Goal: Task Accomplishment & Management: Complete application form

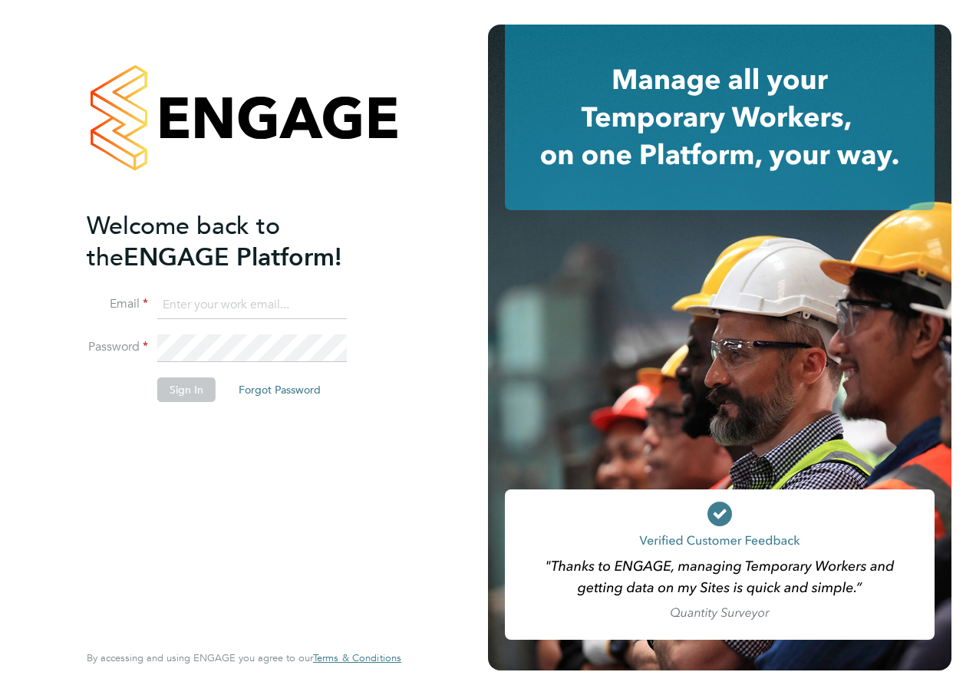
click at [213, 303] on input at bounding box center [251, 305] width 189 height 28
type input "katie.macpherson@hays.com"
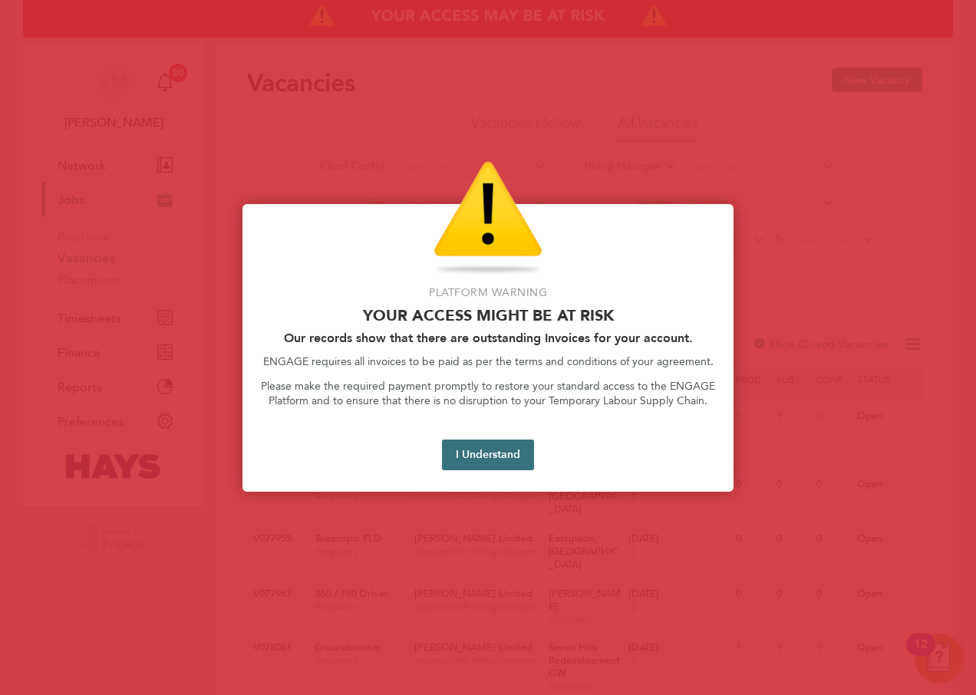
click at [486, 449] on button "I Understand" at bounding box center [488, 455] width 92 height 31
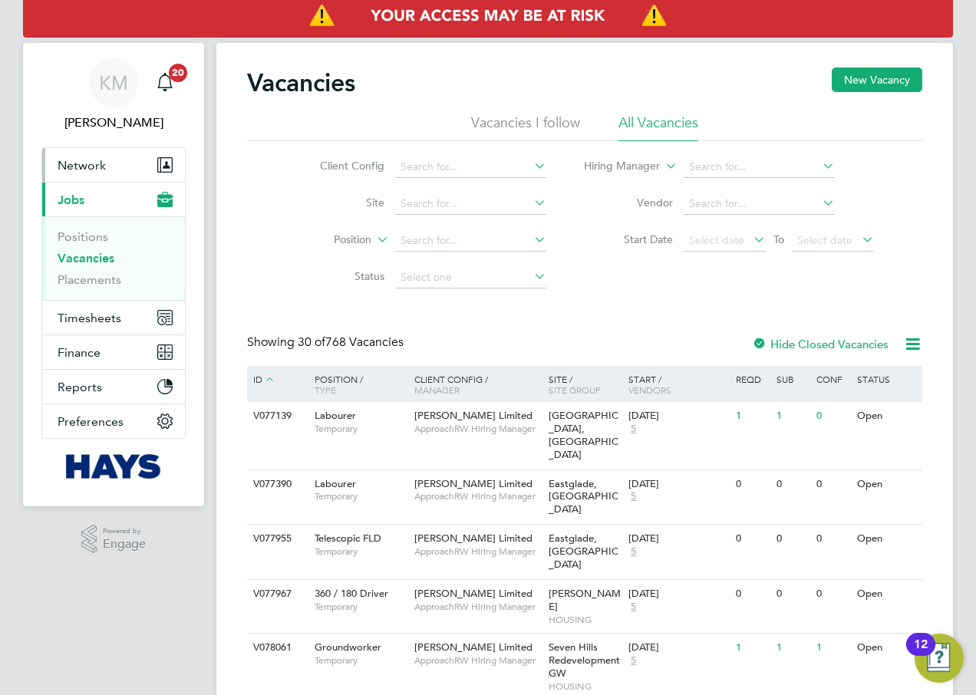
click at [70, 167] on span "Network" at bounding box center [82, 165] width 48 height 15
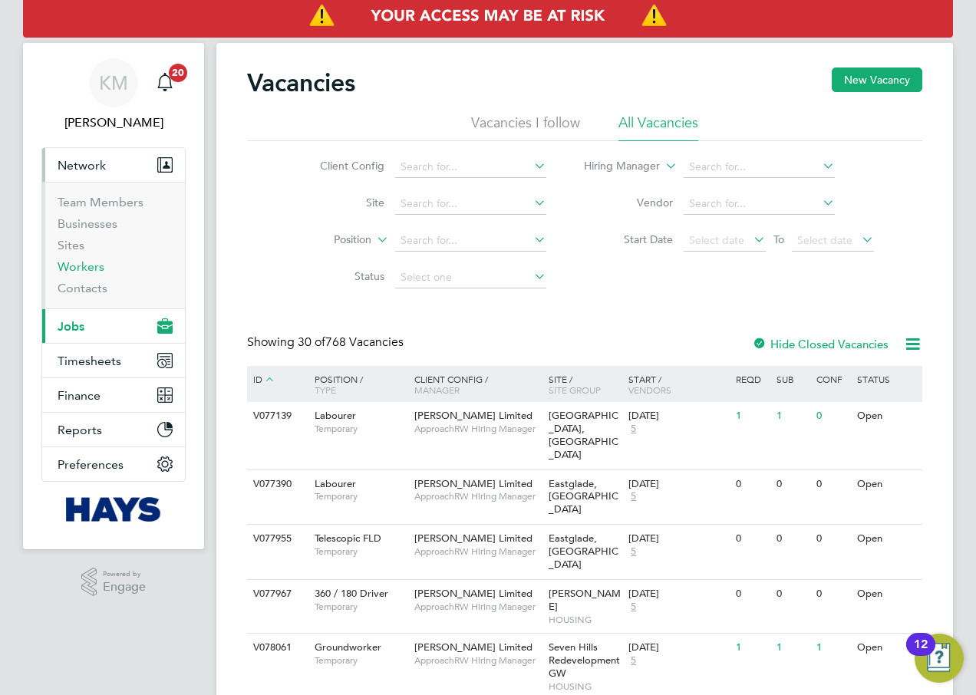
click at [74, 262] on link "Workers" at bounding box center [81, 266] width 47 height 15
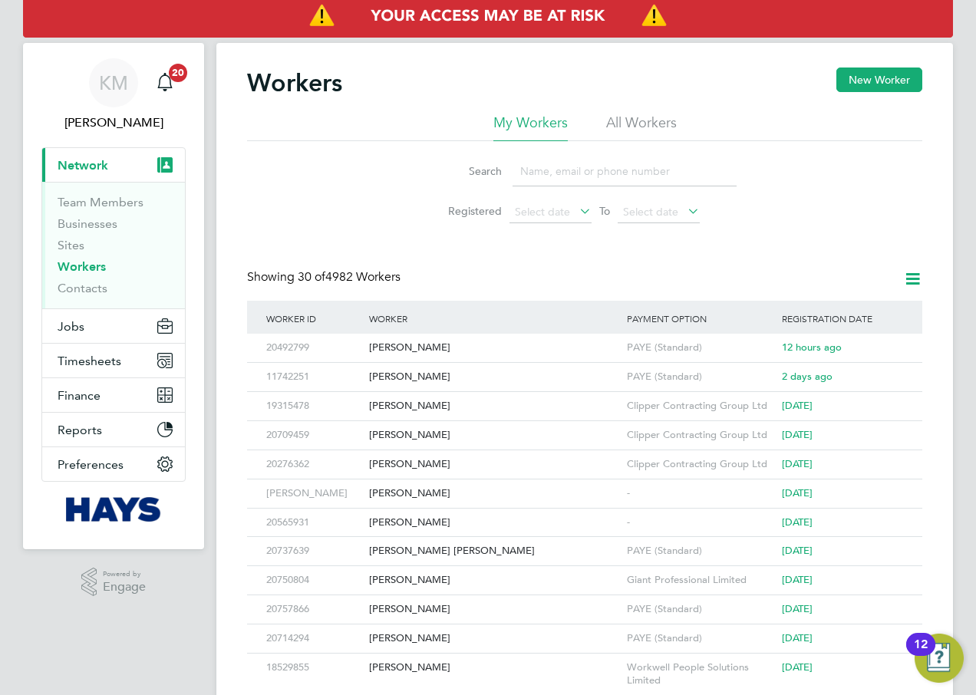
click at [621, 115] on li "All Workers" at bounding box center [641, 128] width 71 height 28
click at [578, 173] on input at bounding box center [624, 171] width 224 height 30
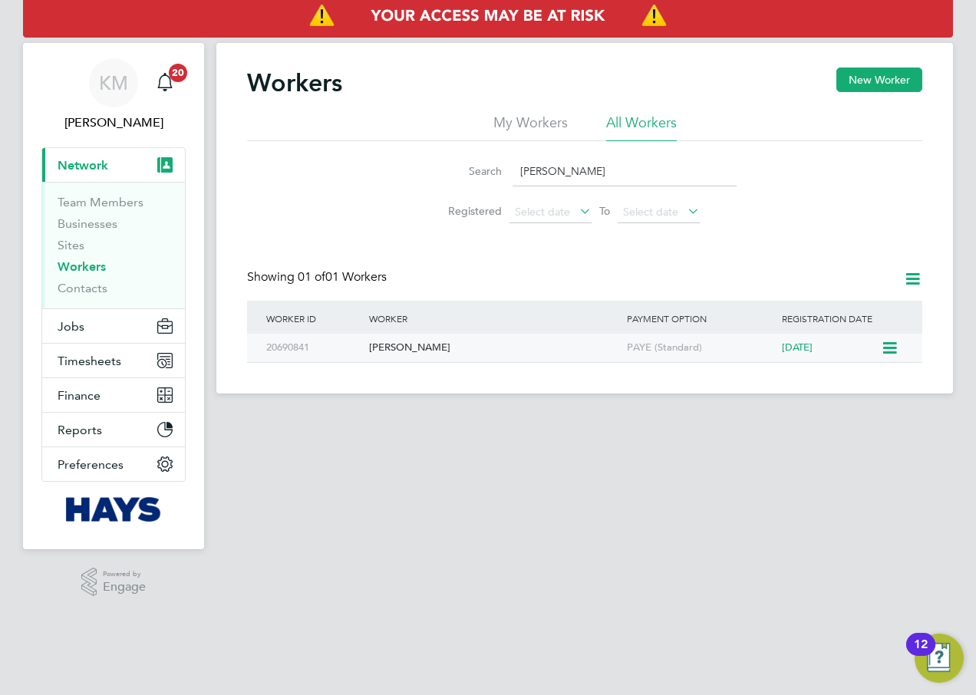
type input "Bradley Viv"
click at [410, 349] on div "Bradley Vivian" at bounding box center [494, 348] width 258 height 28
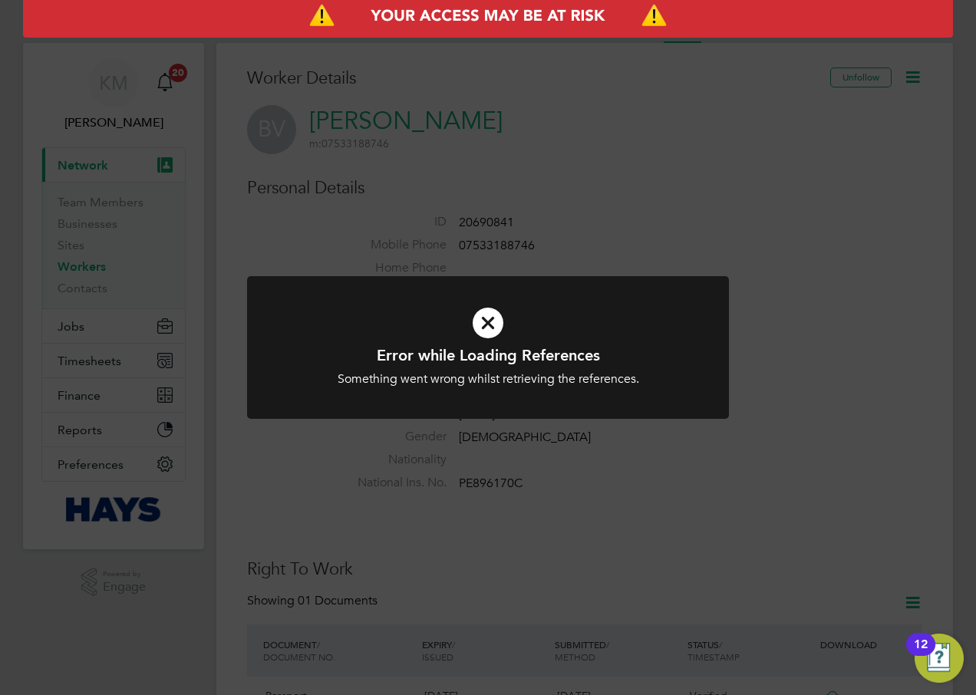
click at [628, 224] on div "Error while Loading References Something went wrong whilst retrieving the refer…" at bounding box center [488, 347] width 976 height 695
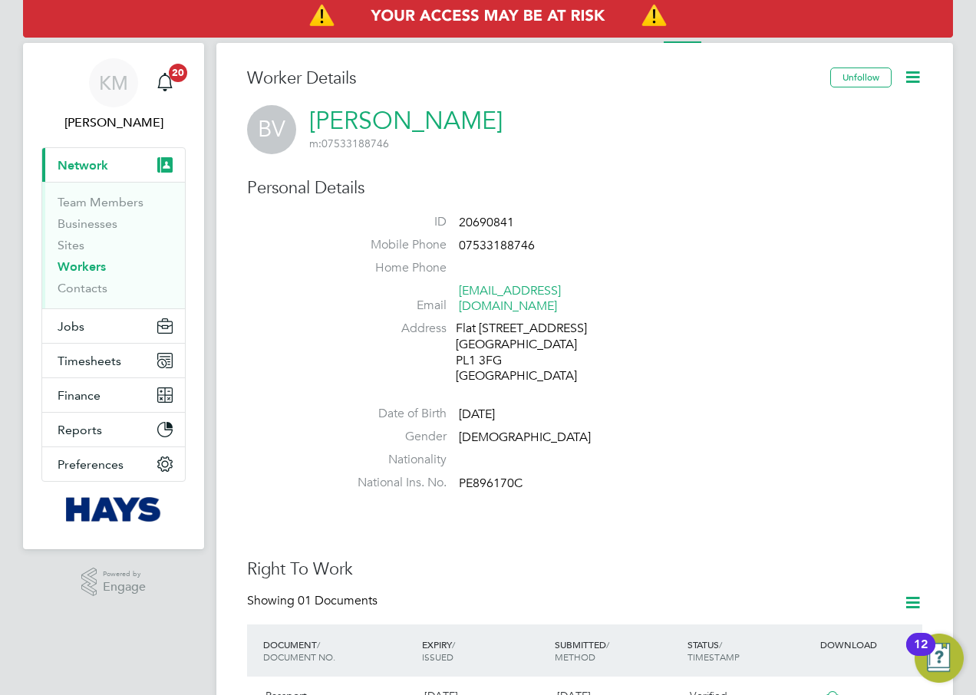
click at [908, 77] on icon at bounding box center [912, 77] width 19 height 19
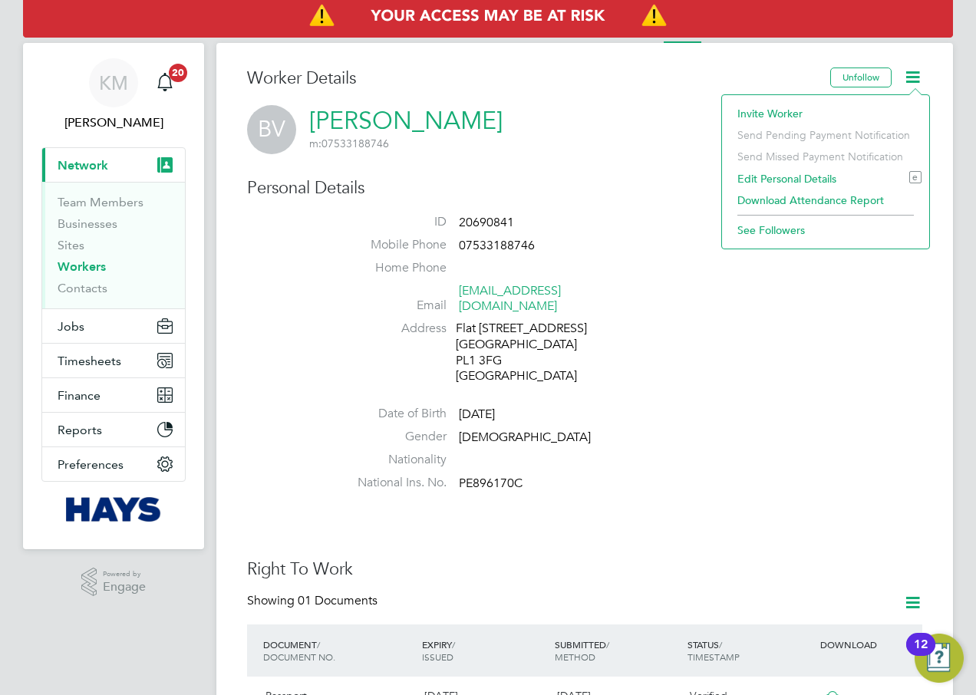
click at [769, 112] on li "Invite Worker" at bounding box center [825, 113] width 192 height 21
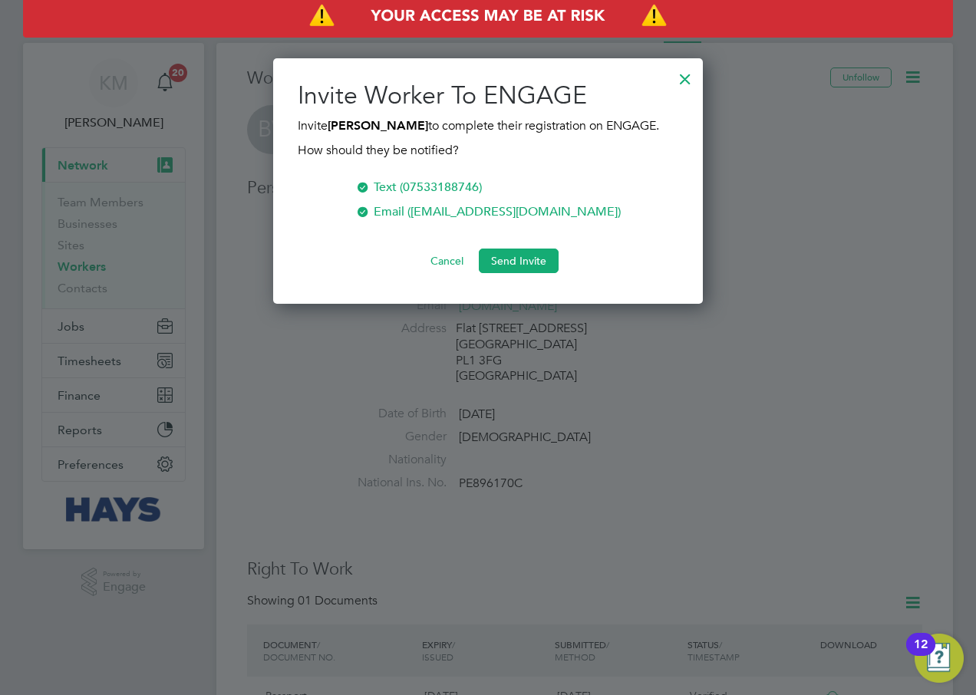
scroll to position [246, 430]
click at [505, 257] on button "Send Invite" at bounding box center [519, 261] width 80 height 25
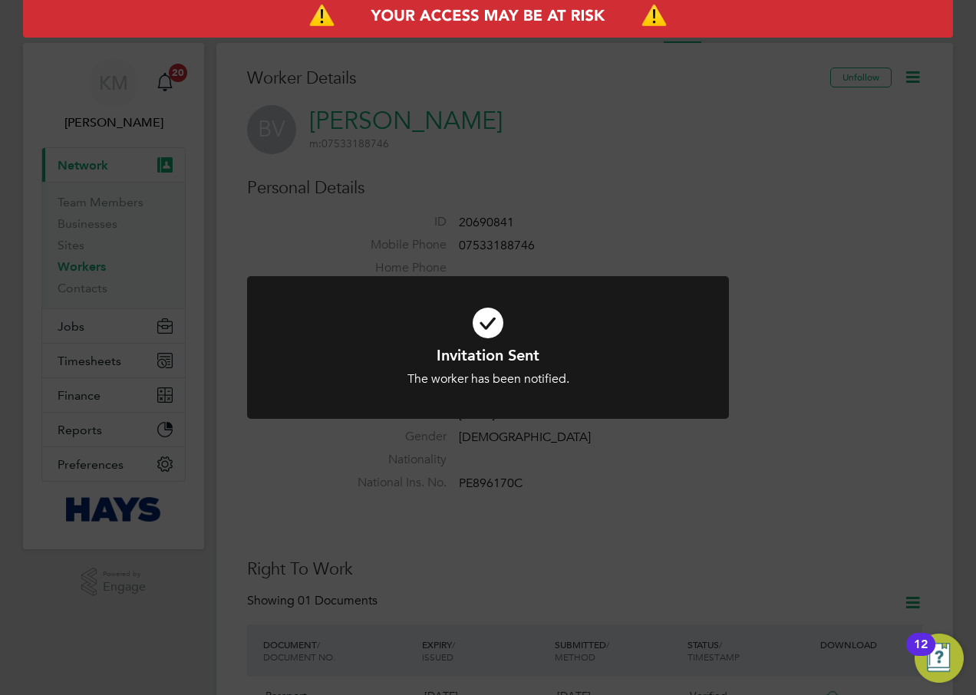
click at [718, 241] on div "Invitation Sent The worker has been notified. Cancel Okay" at bounding box center [488, 347] width 976 height 695
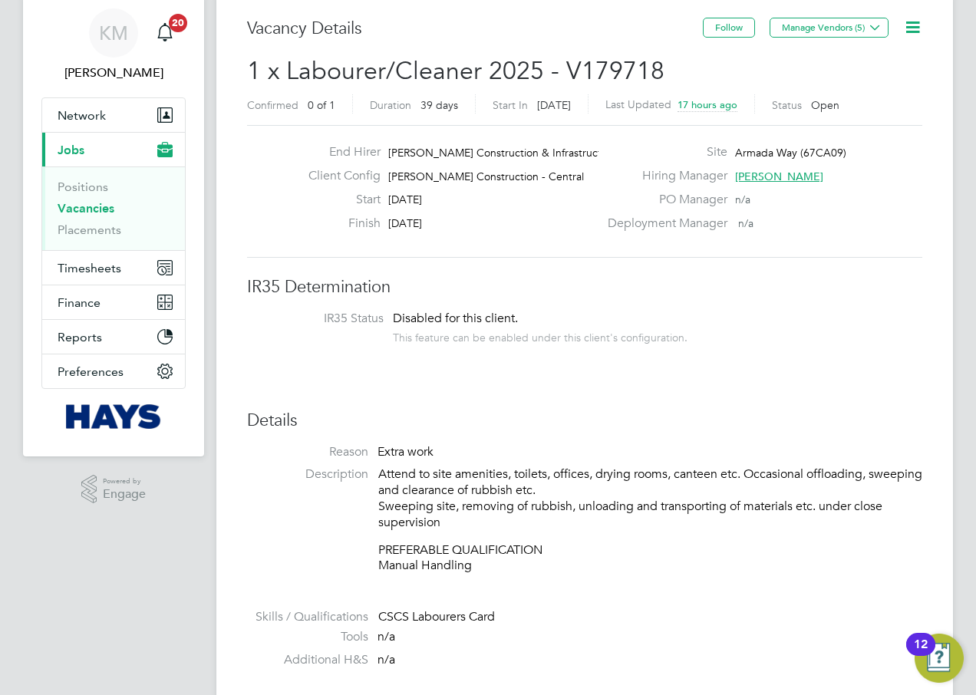
scroll to position [77, 0]
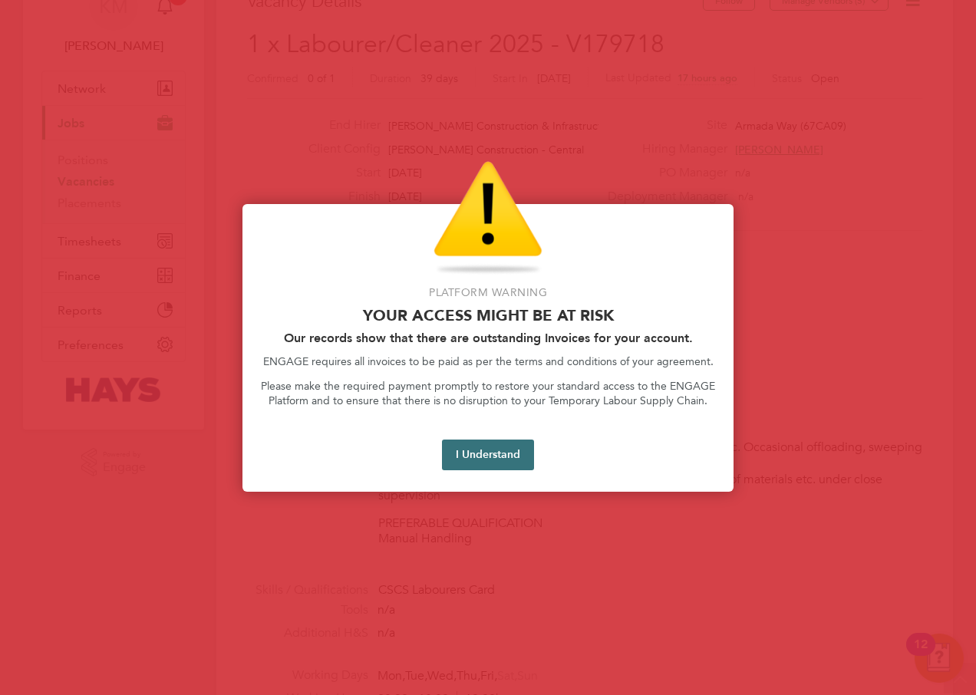
click at [464, 453] on button "I Understand" at bounding box center [488, 455] width 92 height 31
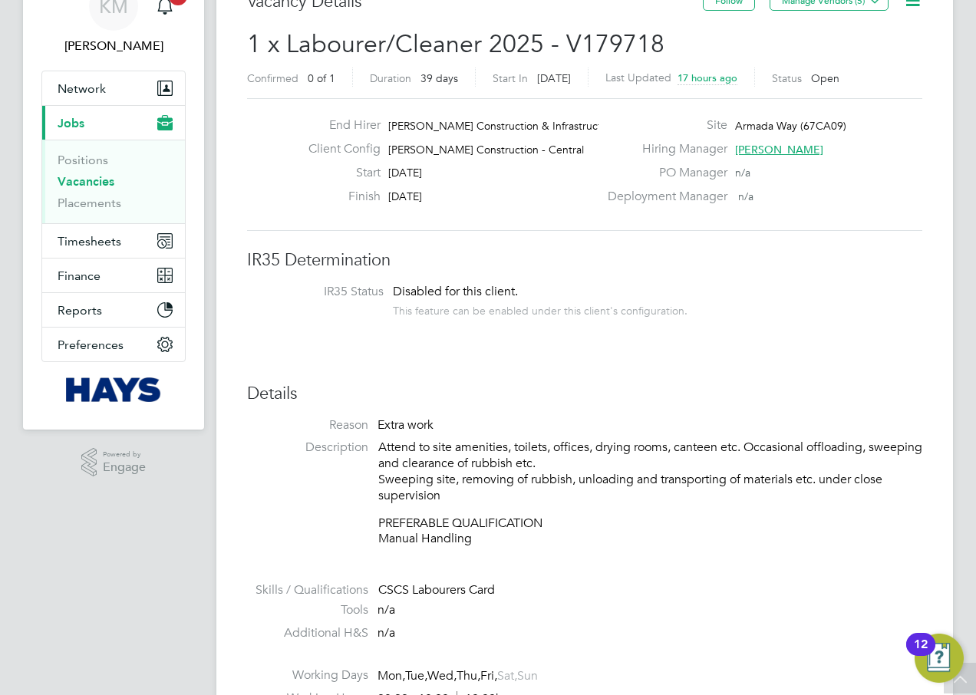
click at [459, 468] on p "Attend to site amenities, toilets, offices, drying rooms, canteen etc. Occasion…" at bounding box center [650, 472] width 544 height 64
drag, startPoint x: 380, startPoint y: 448, endPoint x: 555, endPoint y: 492, distance: 180.5
click at [555, 492] on p "Attend to site amenities, toilets, offices, drying rooms, canteen etc. Occasion…" at bounding box center [650, 472] width 544 height 64
drag, startPoint x: 555, startPoint y: 492, endPoint x: 536, endPoint y: 473, distance: 27.7
copy p "Attend to site amenities, toilets, offices, drying rooms, canteen etc. Occasion…"
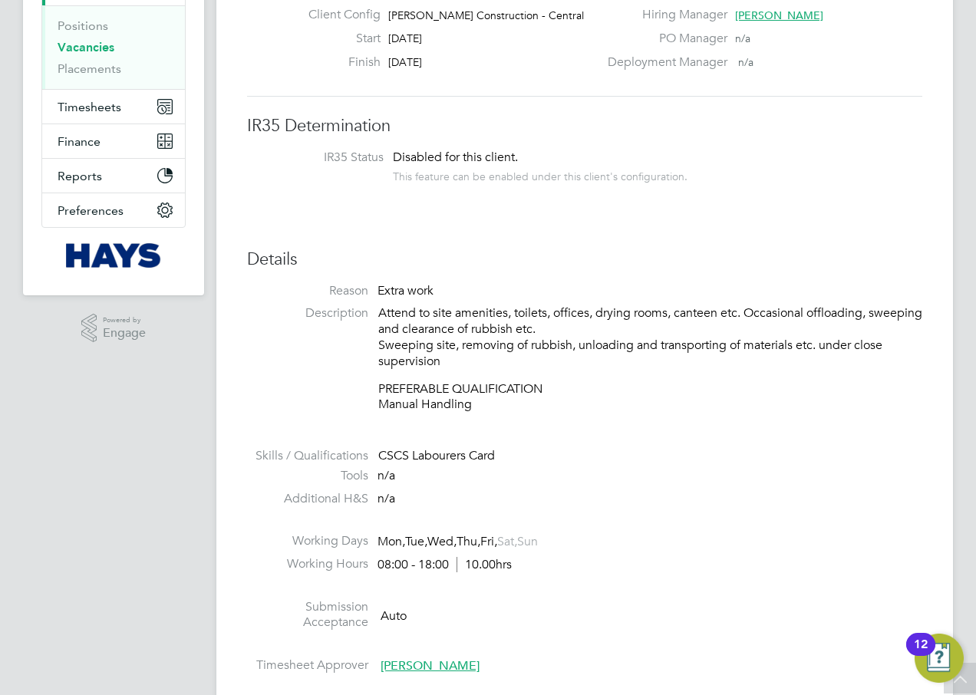
scroll to position [0, 0]
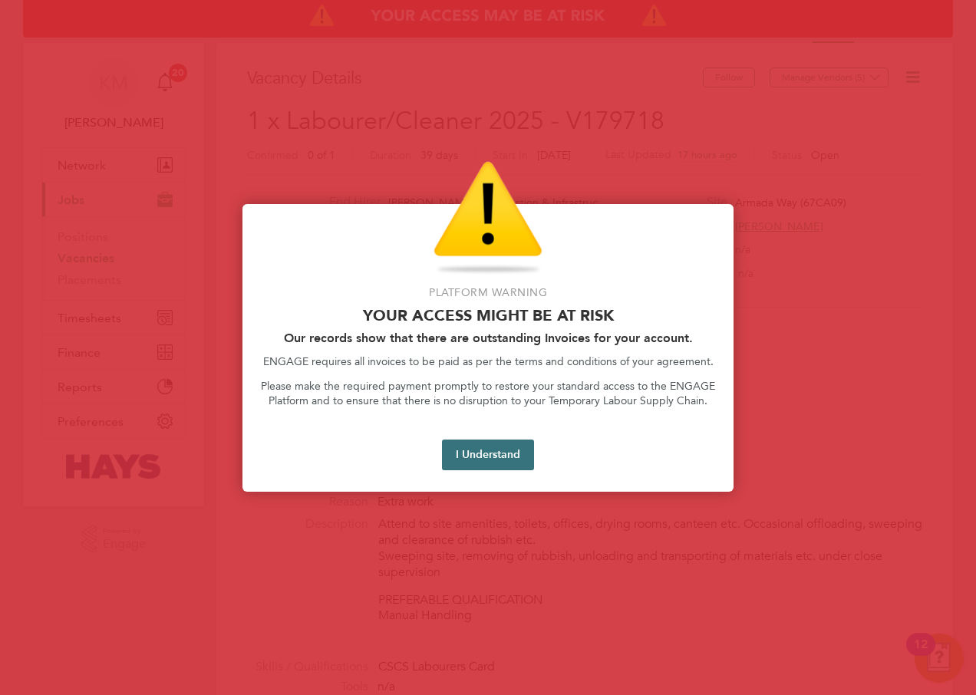
click at [507, 452] on button "I Understand" at bounding box center [488, 455] width 92 height 31
click at [470, 462] on button "I Understand" at bounding box center [488, 455] width 92 height 31
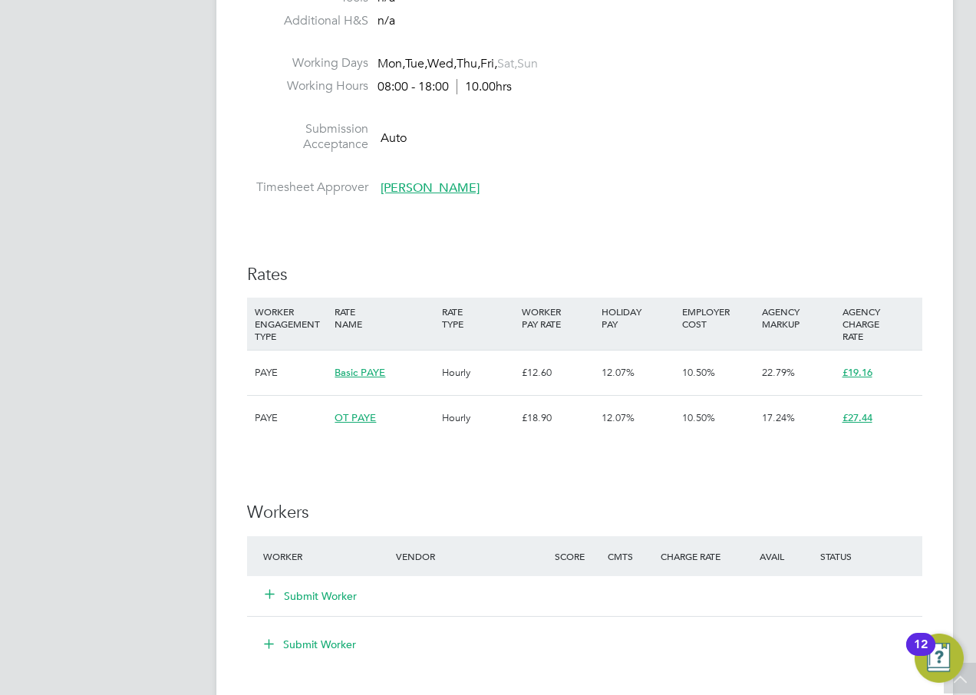
scroll to position [690, 0]
click at [301, 594] on button "Submit Worker" at bounding box center [311, 594] width 92 height 15
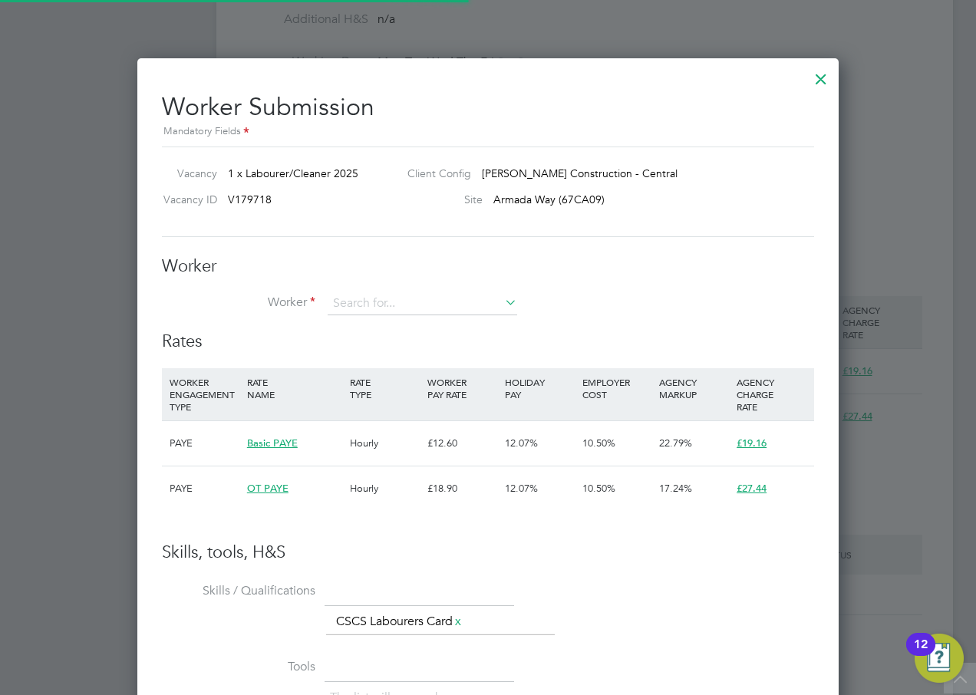
scroll to position [45, 104]
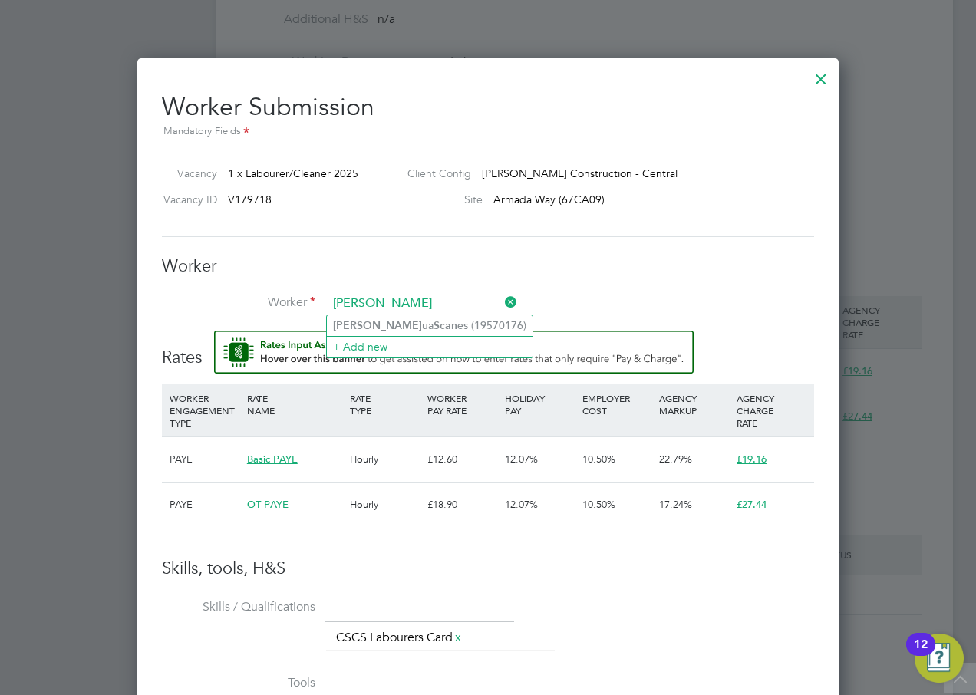
type input "Josh Scan"
click at [375, 309] on input at bounding box center [422, 303] width 189 height 23
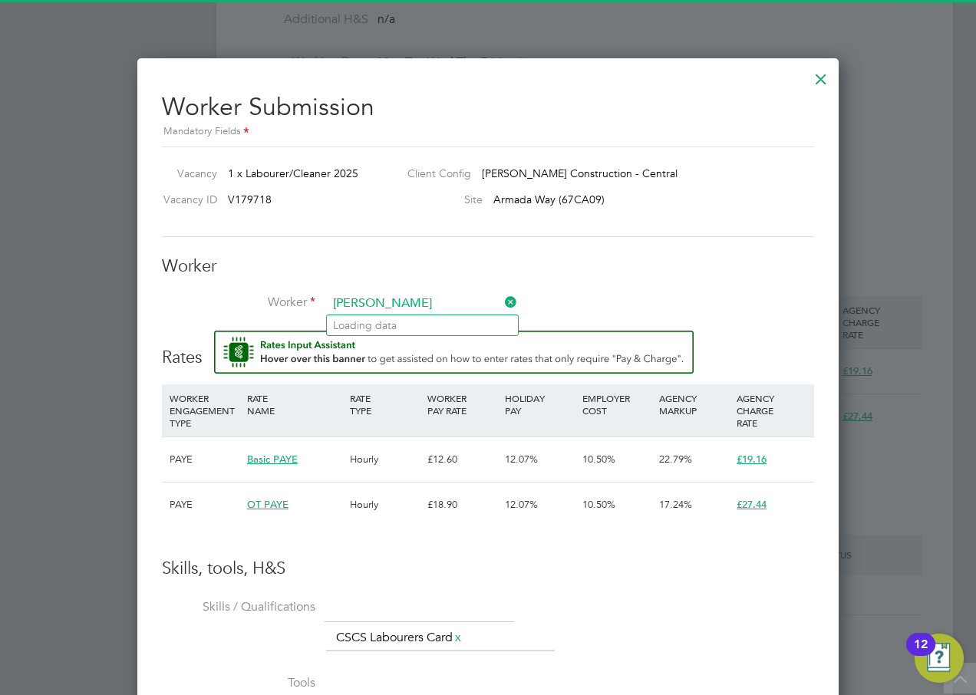
type input "J"
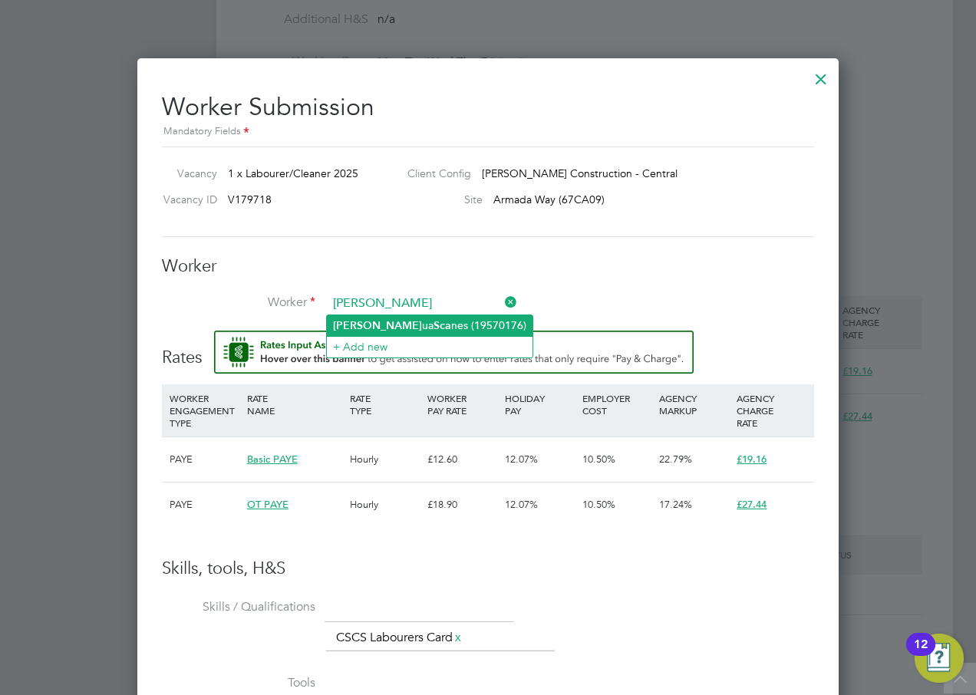
click at [433, 319] on b "Sca" at bounding box center [442, 325] width 18 height 13
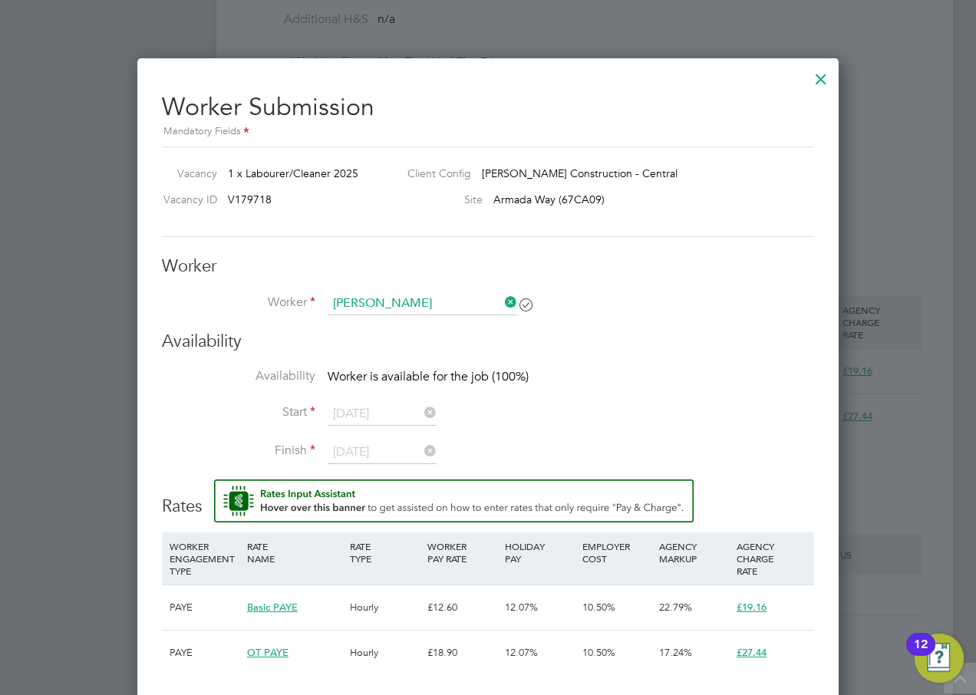
type input "Joshua Scanes (19570176)"
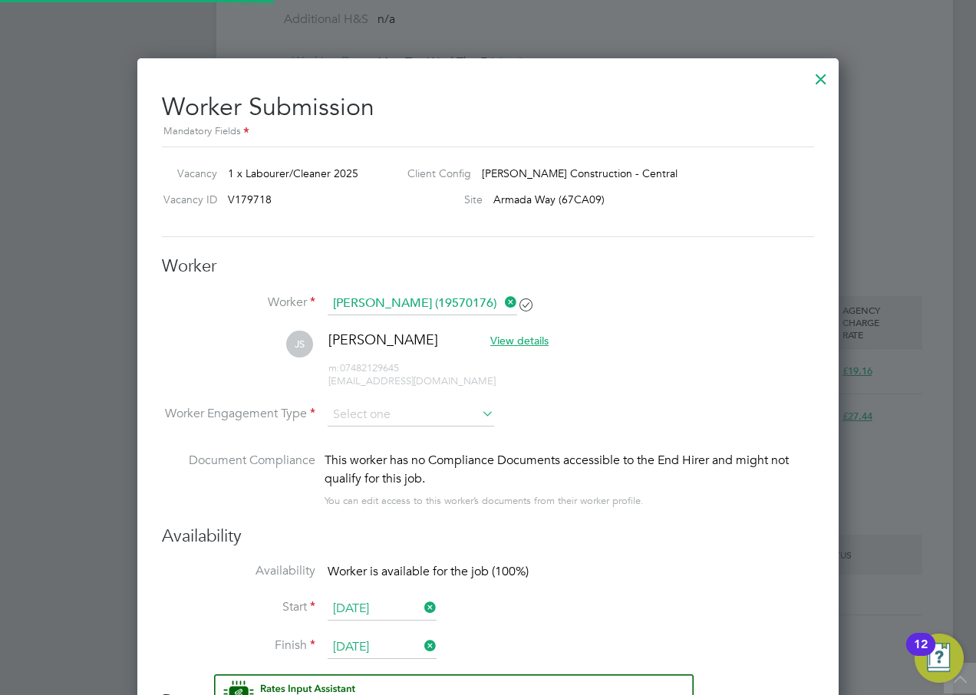
scroll to position [1336, 702]
click at [449, 411] on input at bounding box center [411, 415] width 166 height 23
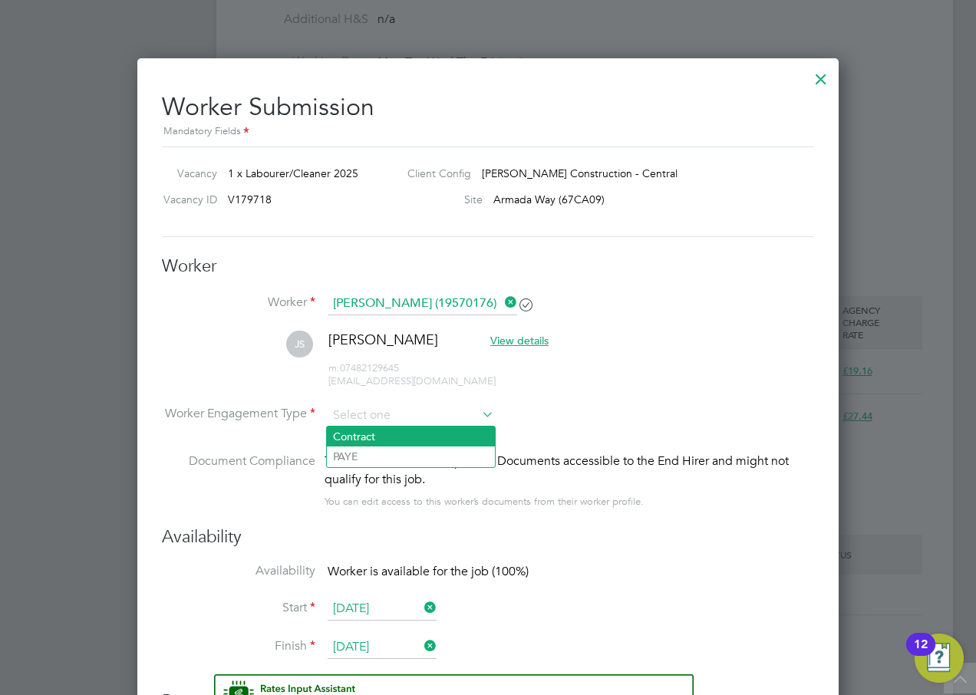
click at [418, 433] on li "Contract" at bounding box center [411, 436] width 168 height 20
type input "Contract"
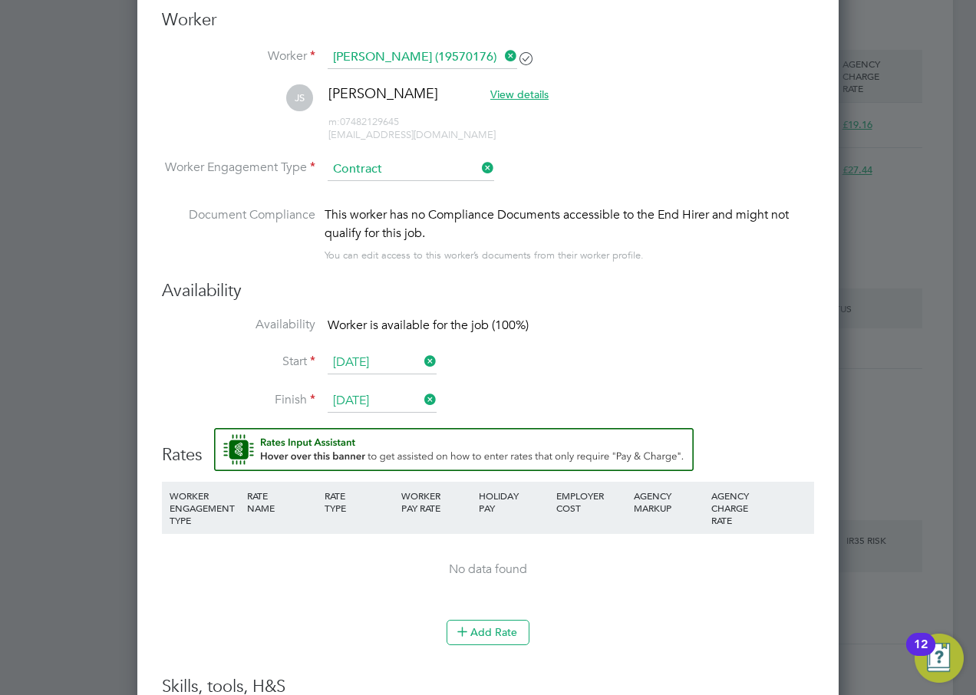
scroll to position [950, 0]
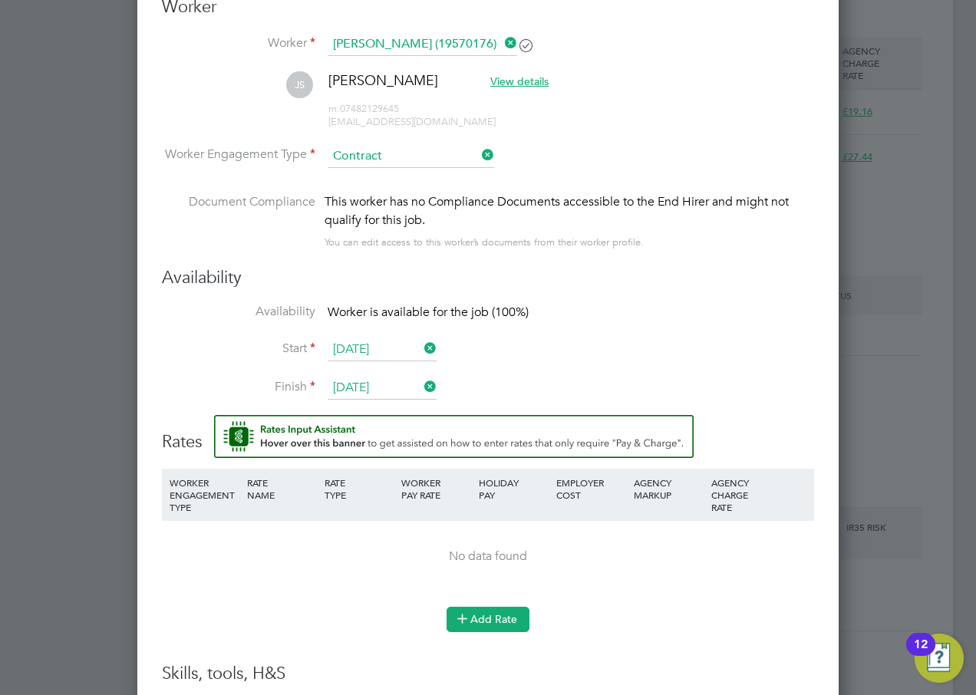
click at [509, 617] on button "Add Rate" at bounding box center [487, 619] width 83 height 25
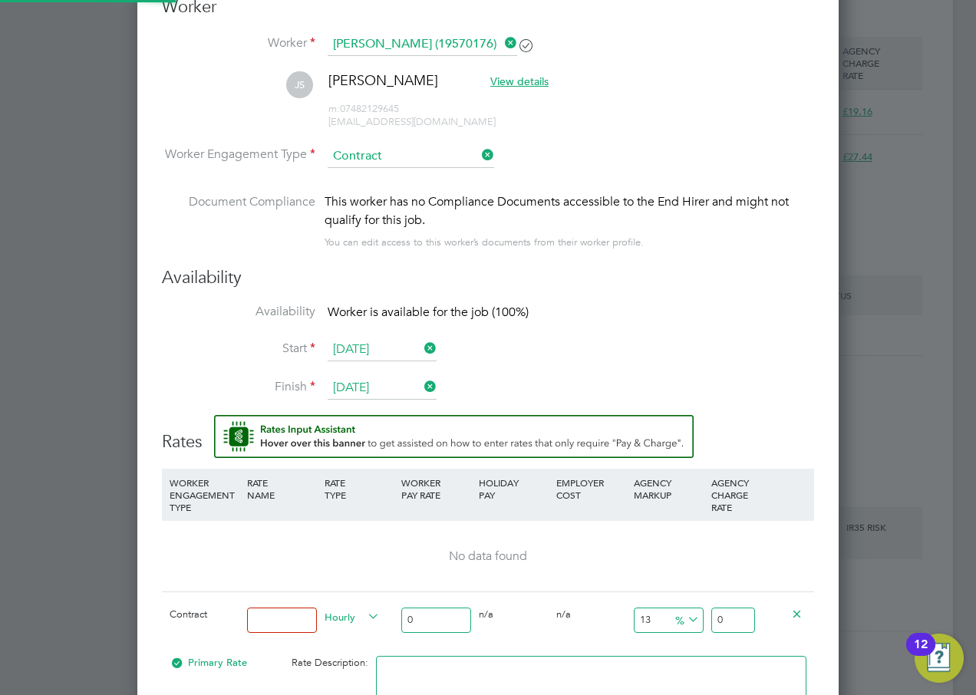
scroll to position [1436, 702]
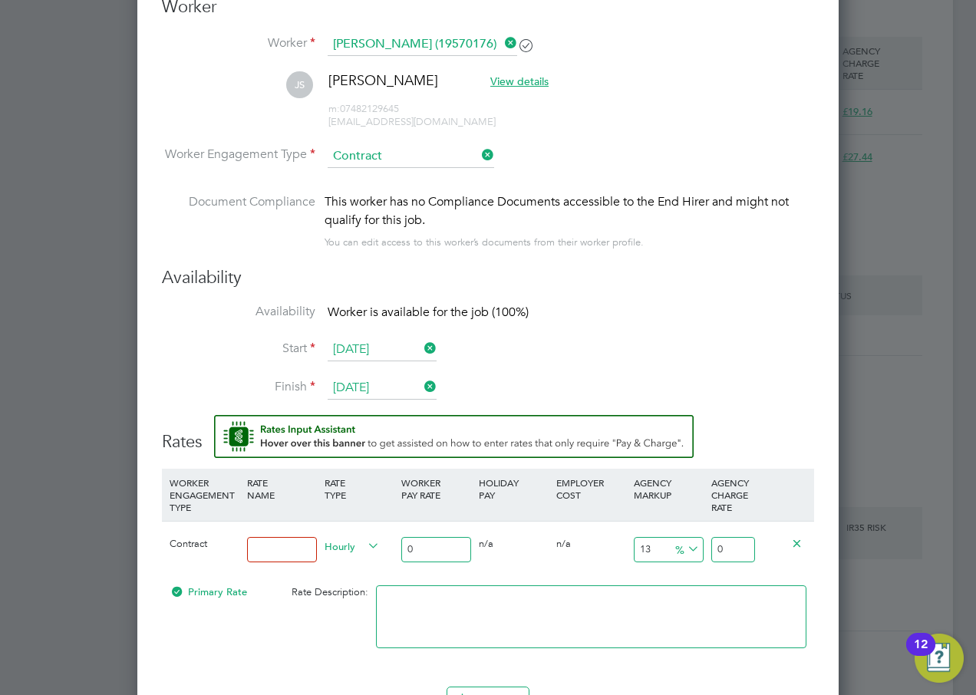
click at [293, 549] on input at bounding box center [282, 549] width 70 height 25
type input "Basic"
click at [418, 548] on input "0" at bounding box center [436, 549] width 70 height 25
drag, startPoint x: 287, startPoint y: 551, endPoint x: 197, endPoint y: 551, distance: 89.7
click at [197, 551] on div "Contract Basic Hourly 0 0 n/a 0 n/a 13 0 % 0" at bounding box center [488, 549] width 652 height 57
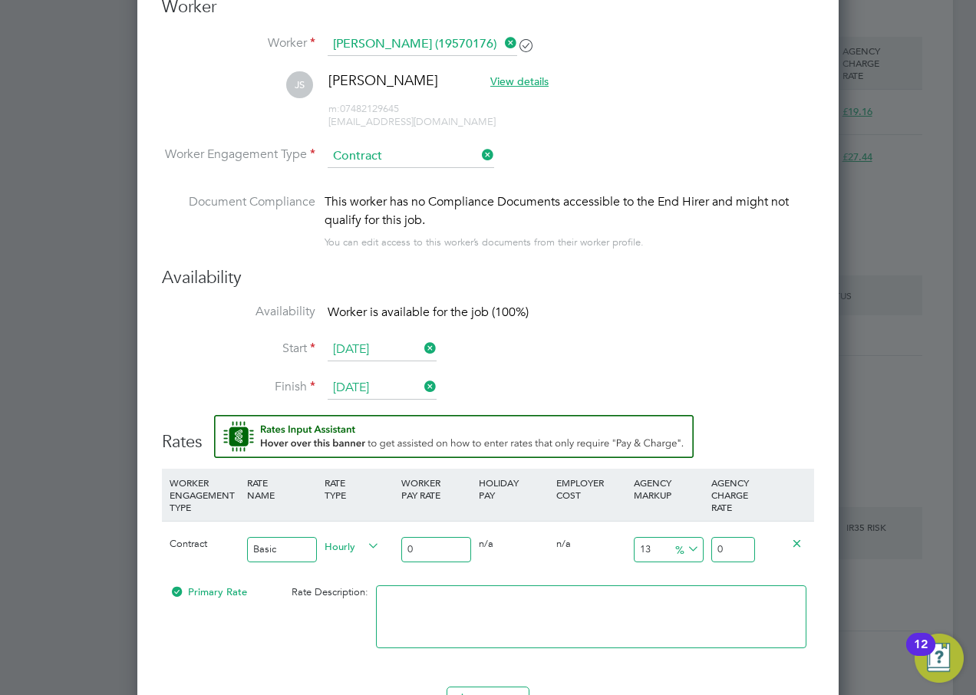
click at [454, 542] on input "0" at bounding box center [436, 549] width 70 height 25
type input "1"
type input "1.13"
type input "14"
type input "15.82"
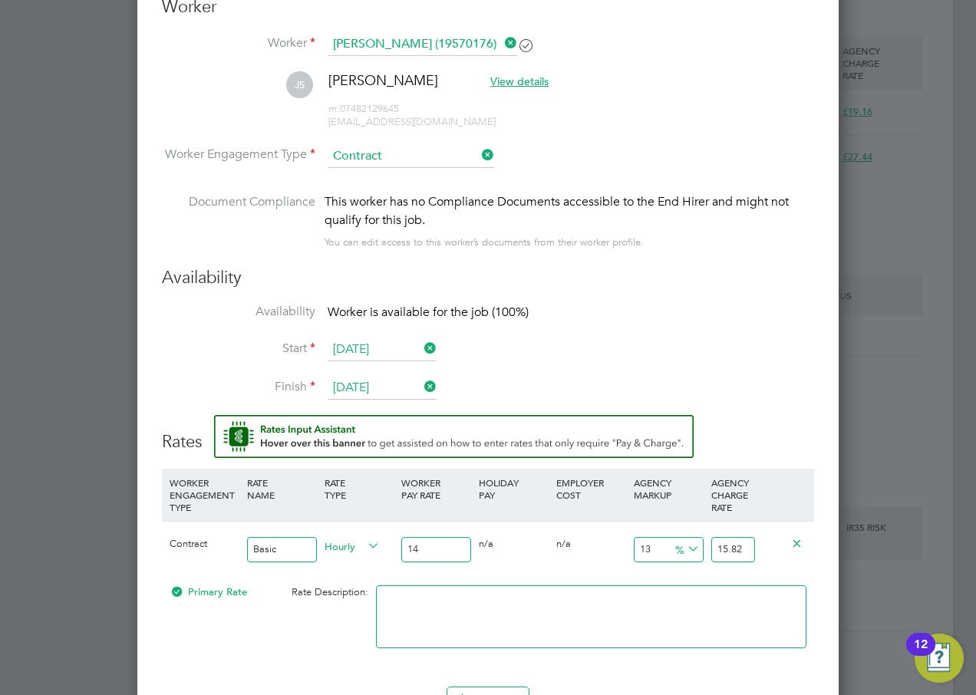
type input "14.1"
type input "15.933"
type input "14.12"
type input "15.9556"
type input "14.12"
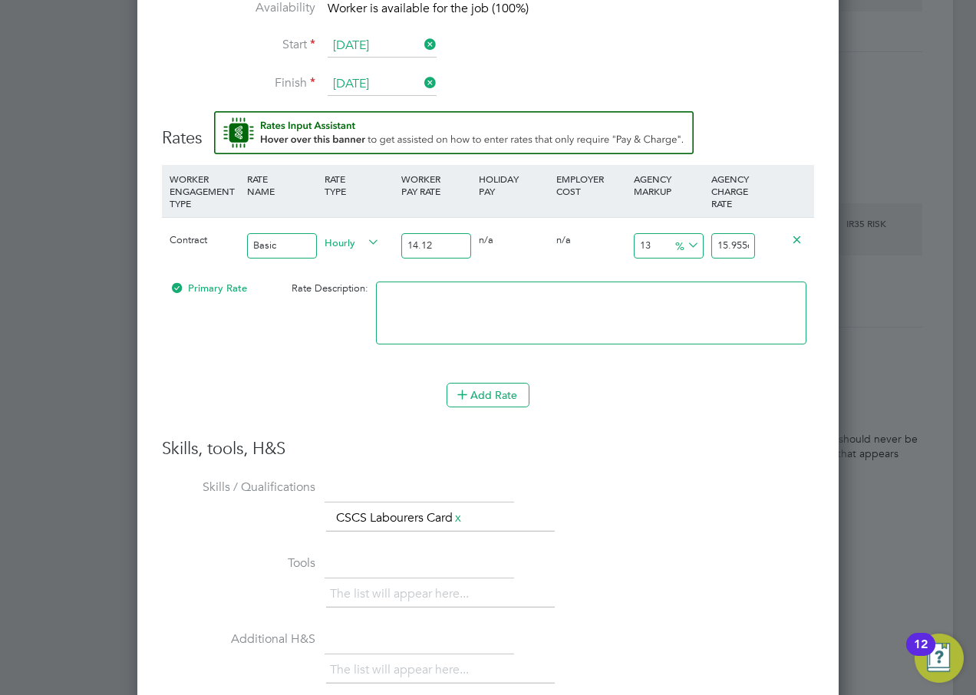
scroll to position [1254, 0]
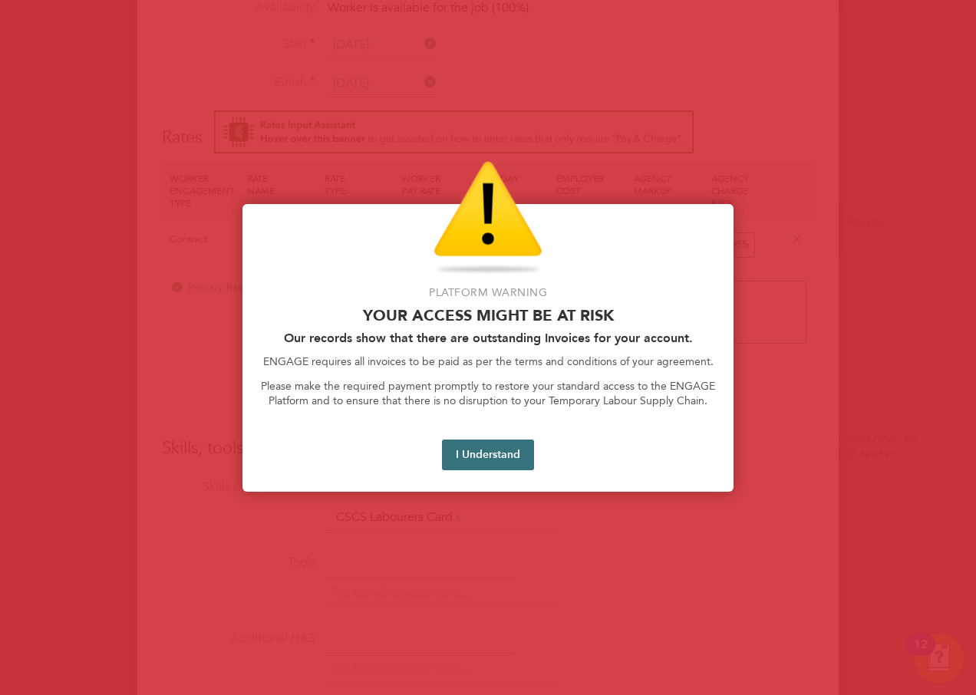
click at [496, 462] on button "I Understand" at bounding box center [488, 455] width 92 height 31
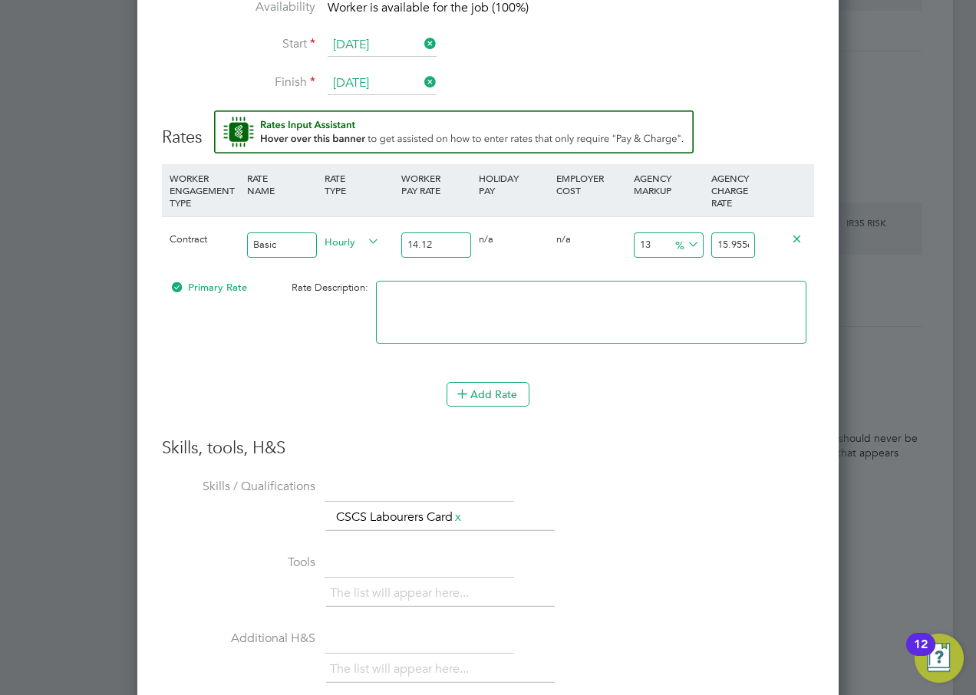
scroll to position [0, 5]
drag, startPoint x: 717, startPoint y: 239, endPoint x: 757, endPoint y: 240, distance: 39.9
click at [757, 240] on div "15.9556" at bounding box center [732, 245] width 51 height 56
type input "-92.91784702549575"
type input "1"
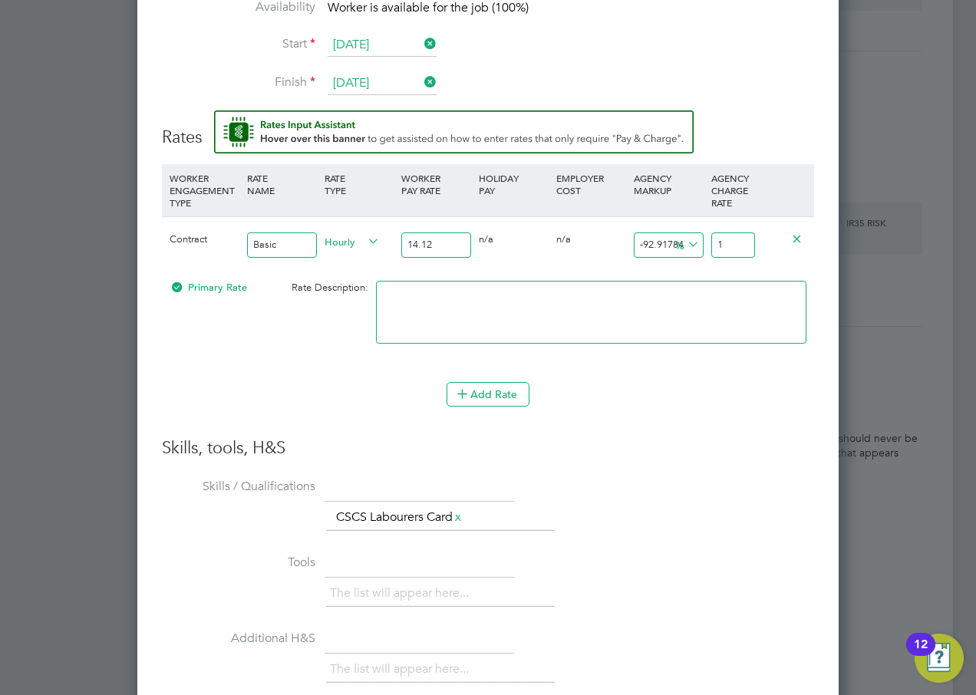
scroll to position [0, 0]
type input "34.56090651558074"
type input "19"
type input "35.26912181303116"
type input "19.1"
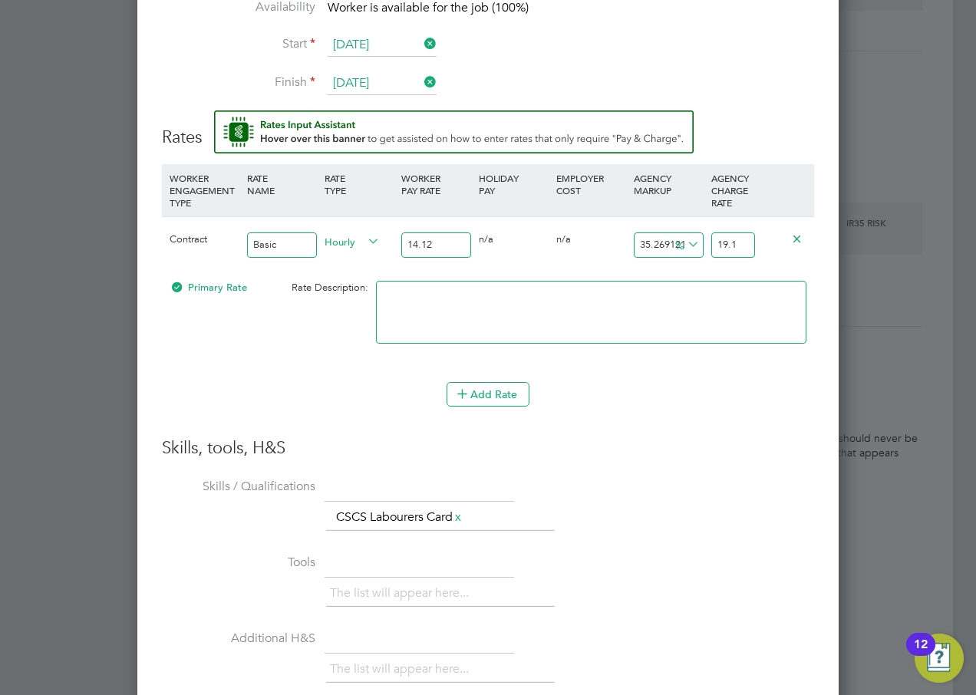
type input "35.69405099150141"
type input "19.16"
click at [771, 394] on div "Add Rate" at bounding box center [488, 394] width 652 height 25
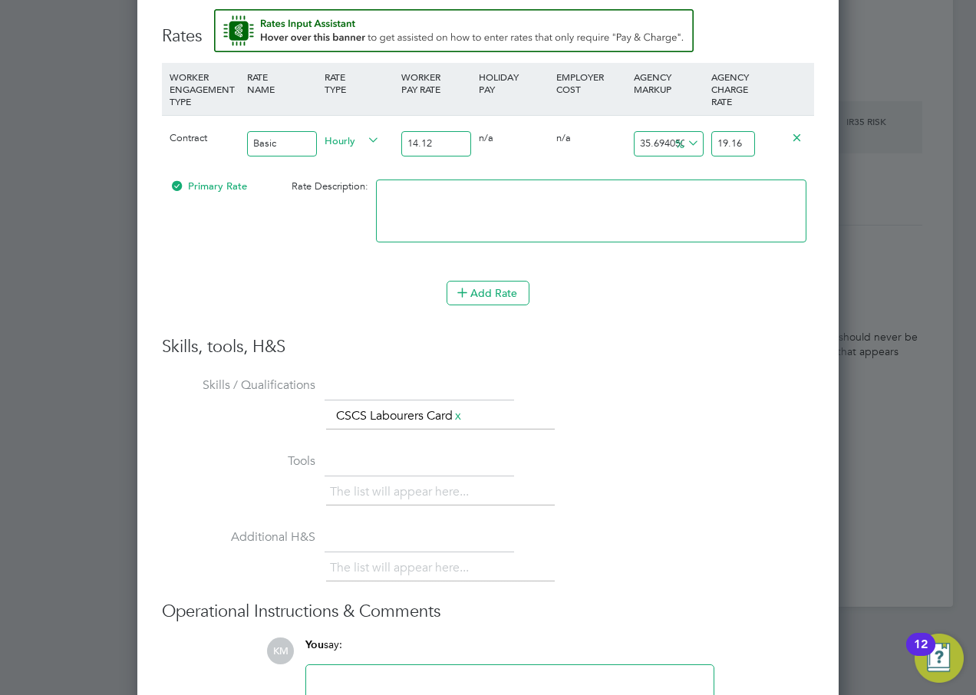
scroll to position [1489, 0]
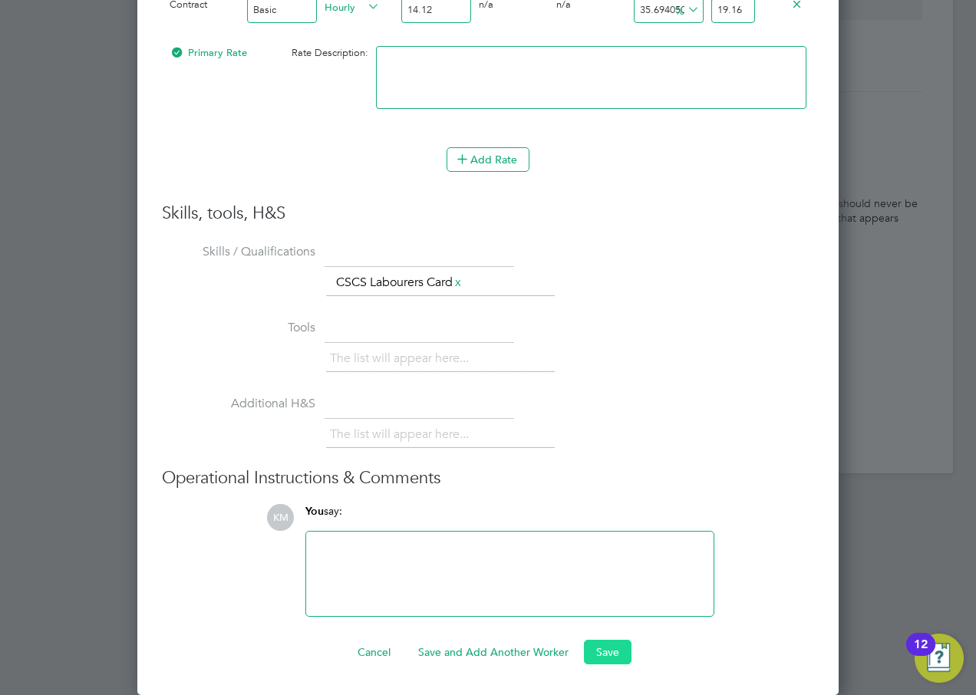
click at [596, 651] on button "Save" at bounding box center [608, 652] width 48 height 25
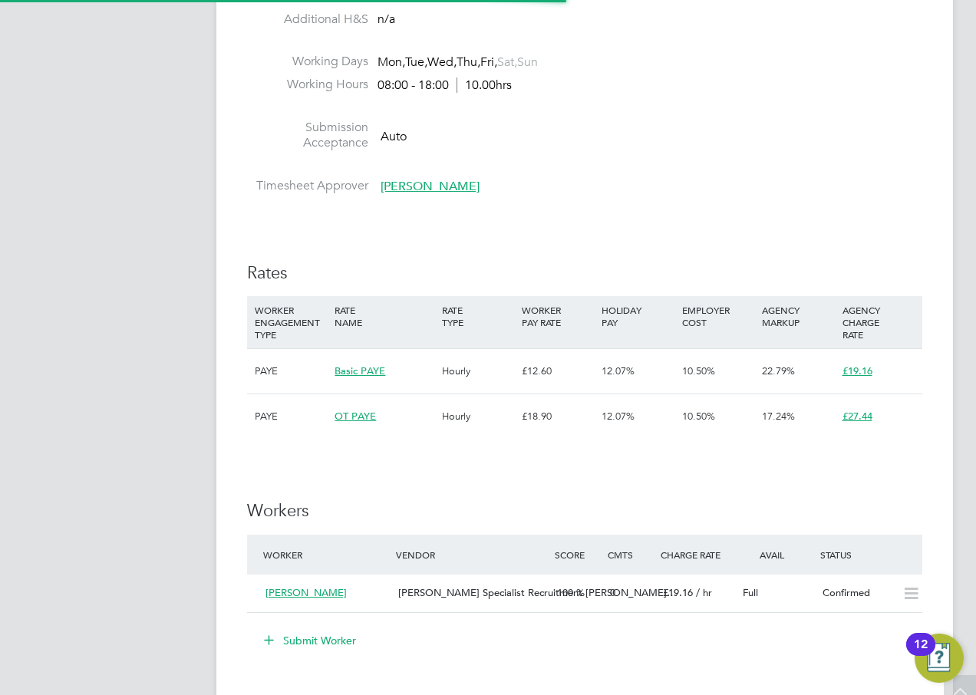
scroll to position [45, 107]
click at [444, 590] on span "[PERSON_NAME] Specialist Recruitment [PERSON_NAME]…" at bounding box center [537, 592] width 278 height 13
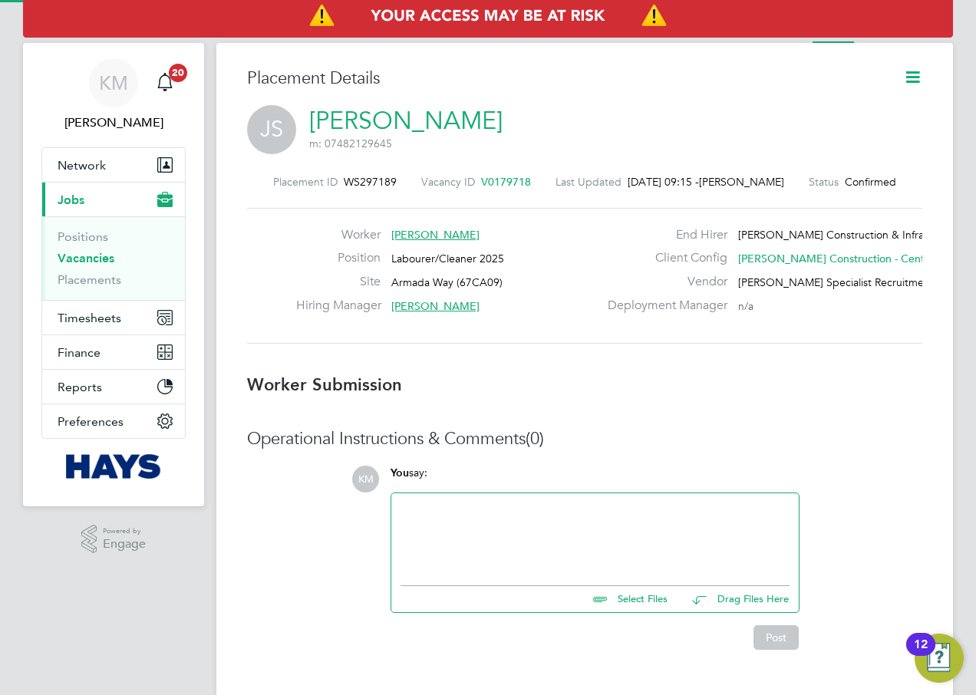
scroll to position [8, 8]
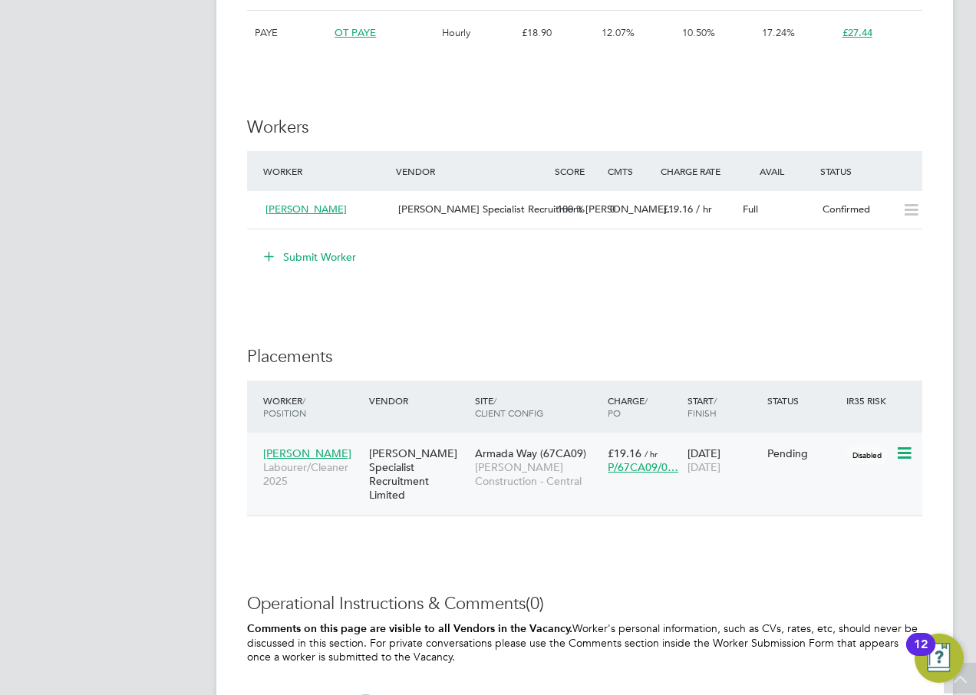
click at [522, 463] on span "[PERSON_NAME] Construction - Central" at bounding box center [537, 474] width 125 height 28
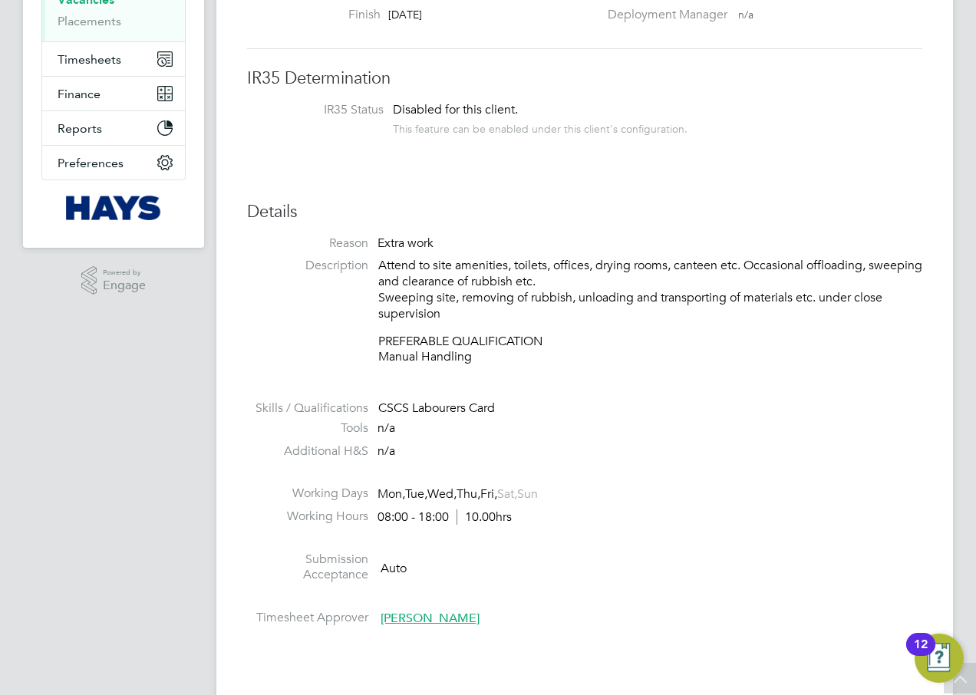
scroll to position [230, 0]
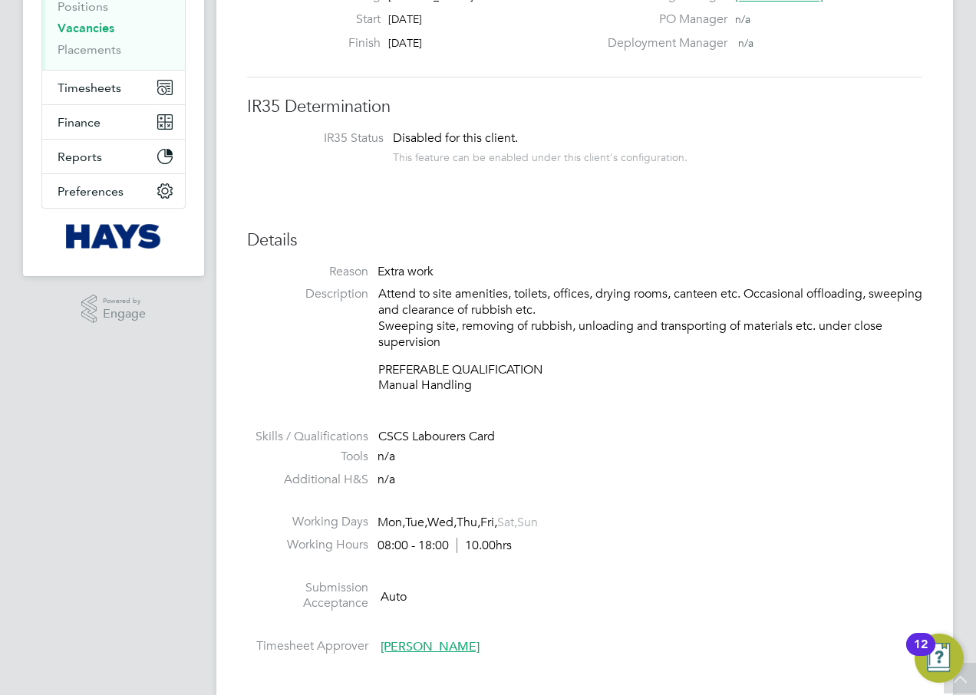
click at [385, 291] on p "Attend to site amenities, toilets, offices, drying rooms, canteen etc. Occasion…" at bounding box center [650, 318] width 544 height 64
drag, startPoint x: 380, startPoint y: 291, endPoint x: 502, endPoint y: 343, distance: 131.9
click at [502, 343] on p "Attend to site amenities, toilets, offices, drying rooms, canteen etc. Occasion…" at bounding box center [650, 318] width 544 height 64
drag, startPoint x: 502, startPoint y: 343, endPoint x: 473, endPoint y: 327, distance: 33.3
copy p "Attend to site amenities, toilets, offices, drying rooms, canteen etc. Occasion…"
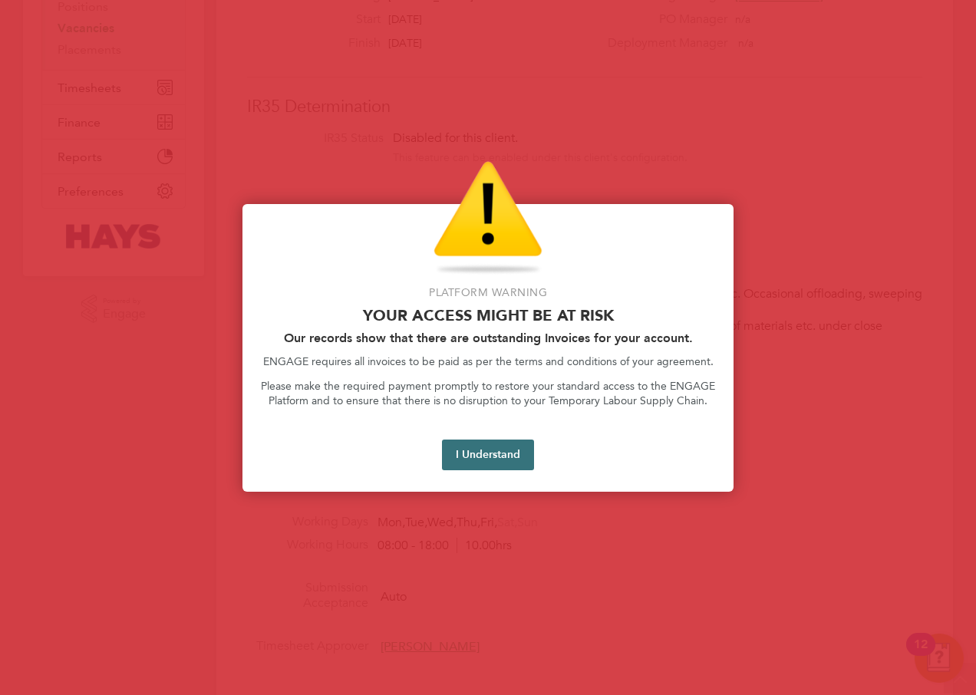
click at [452, 459] on button "I Understand" at bounding box center [488, 455] width 92 height 31
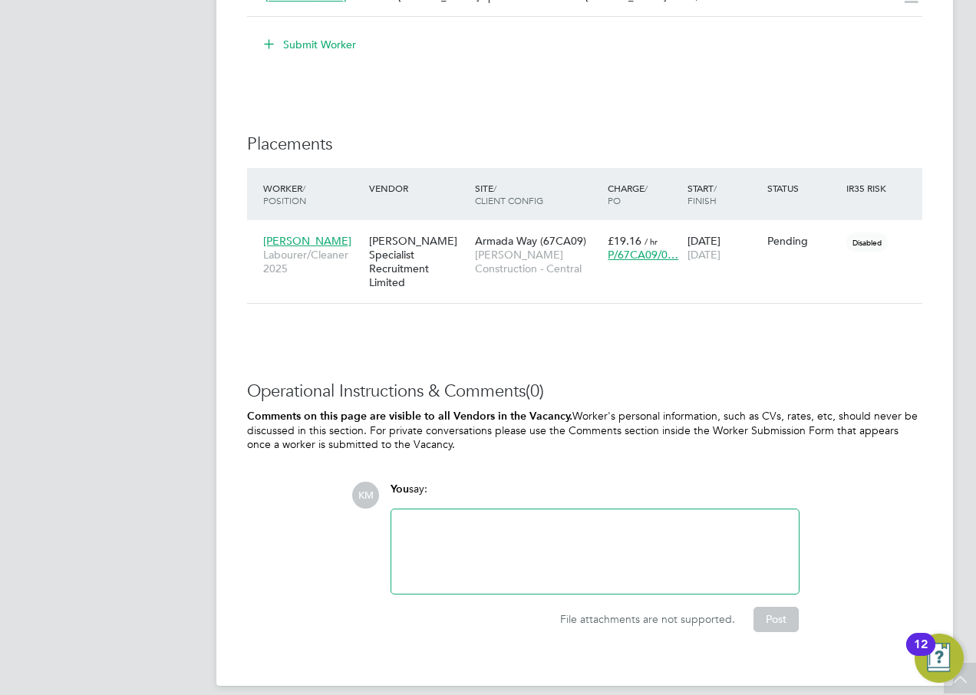
scroll to position [980, 0]
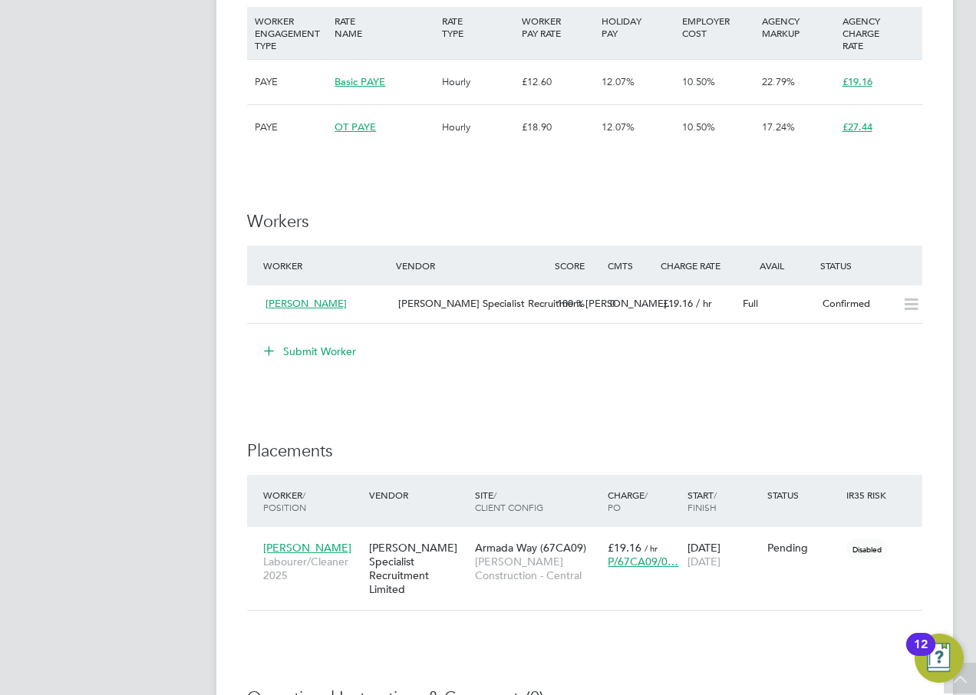
click at [313, 347] on button "Submit Worker" at bounding box center [310, 351] width 115 height 25
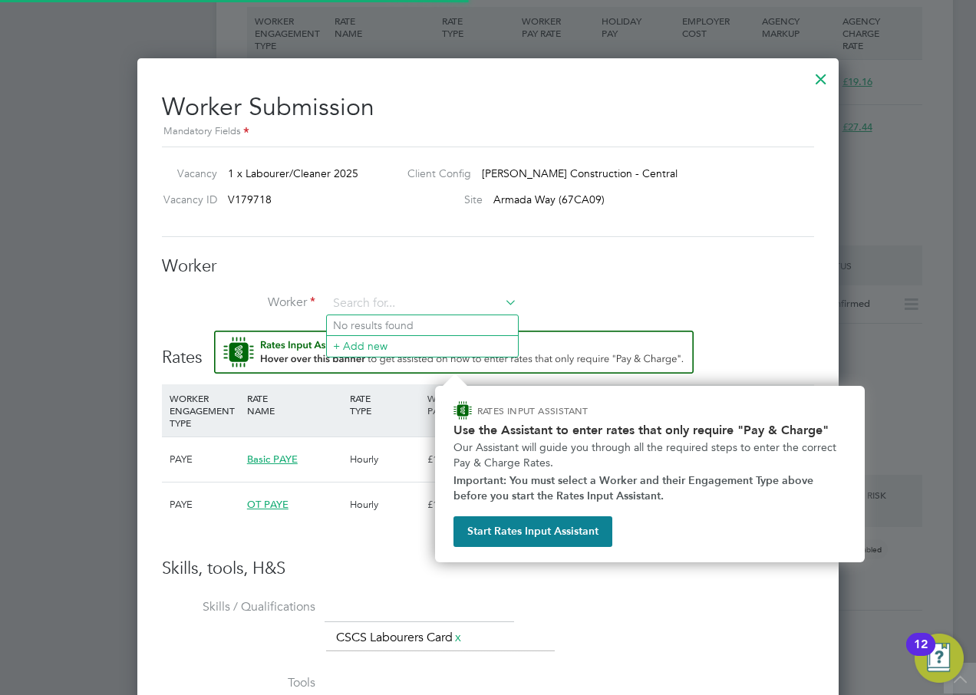
scroll to position [45, 104]
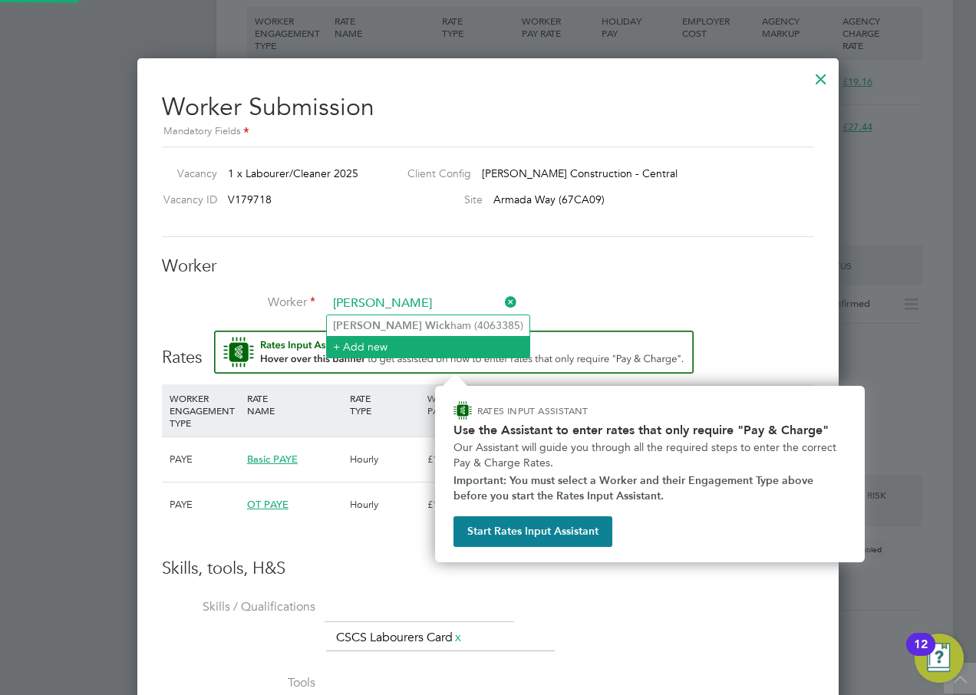
type input "Matt Wick"
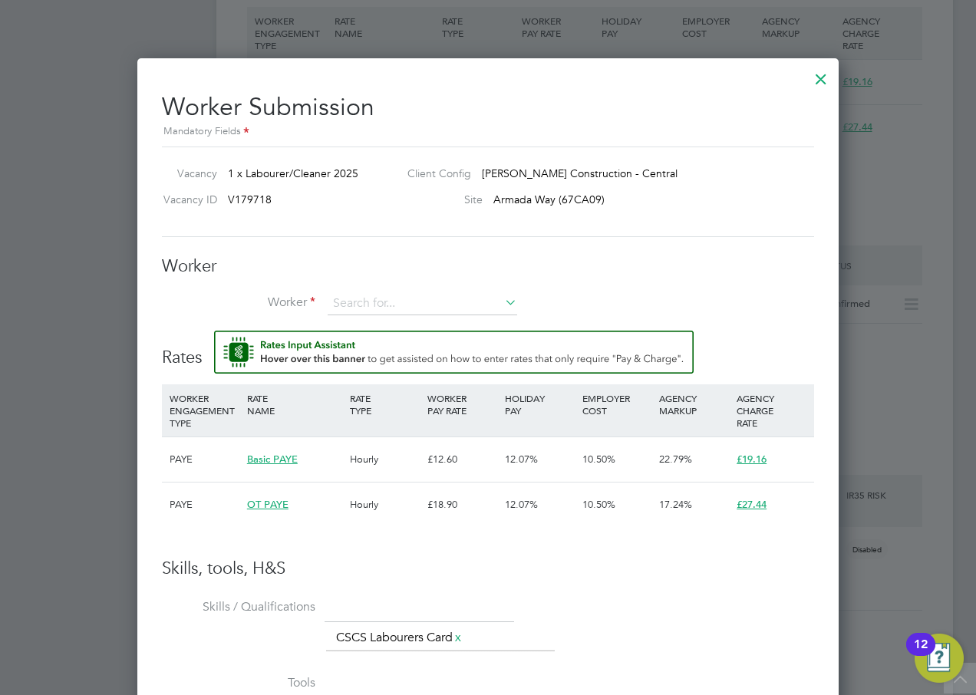
click at [378, 323] on li "Worker" at bounding box center [488, 311] width 652 height 38
click at [370, 301] on input at bounding box center [422, 303] width 189 height 23
click at [425, 320] on b "Wick" at bounding box center [437, 325] width 25 height 13
type input "Matt Wickham (4063385)"
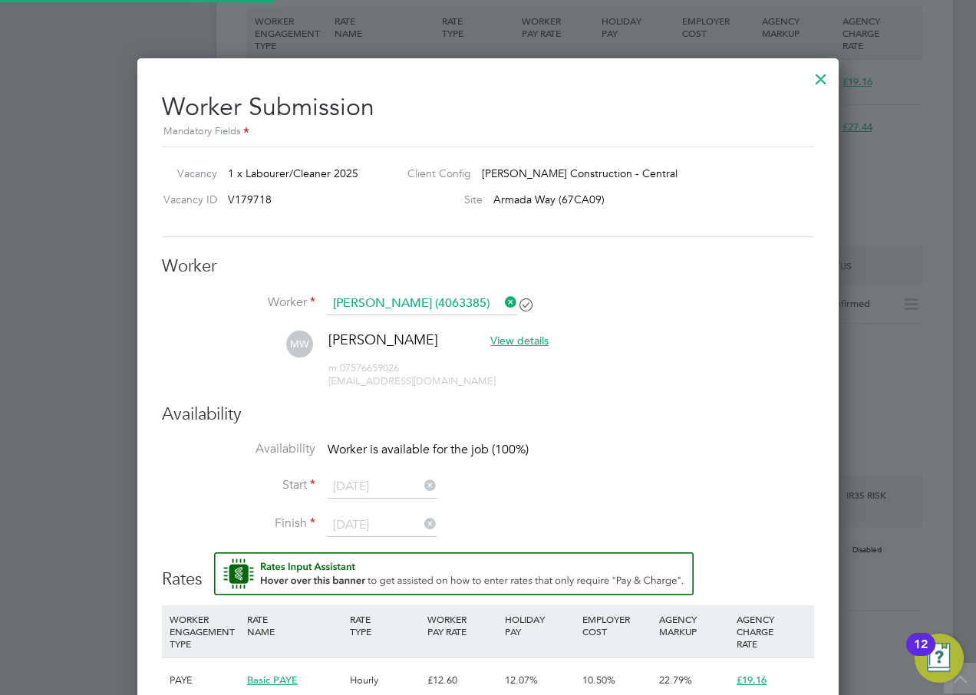
scroll to position [1336, 702]
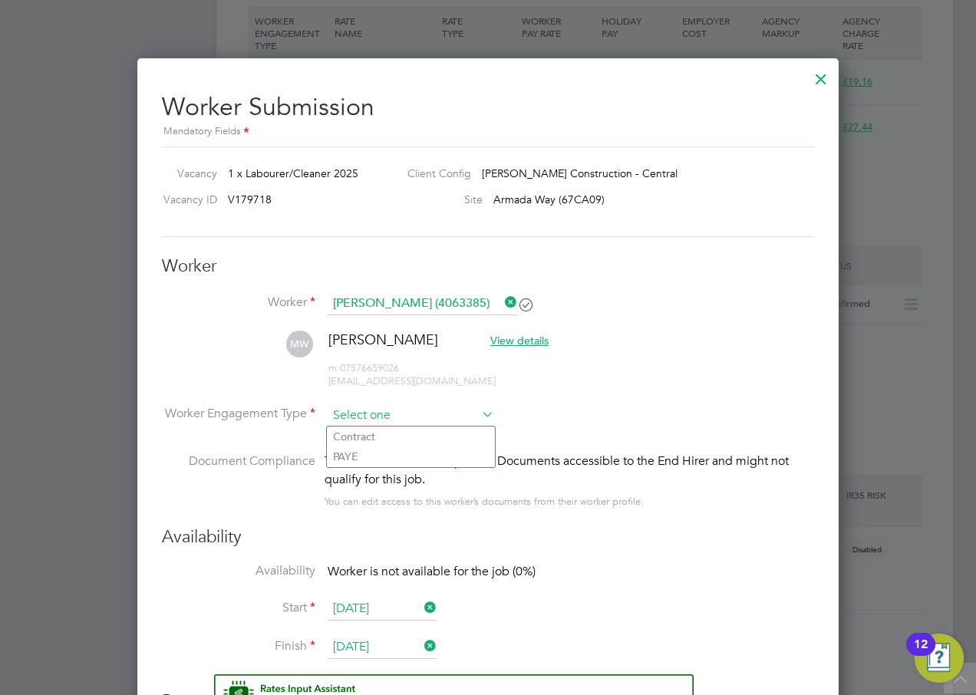
click at [450, 416] on input at bounding box center [411, 415] width 166 height 23
click at [387, 438] on li "Contract" at bounding box center [411, 436] width 168 height 20
type input "Contract"
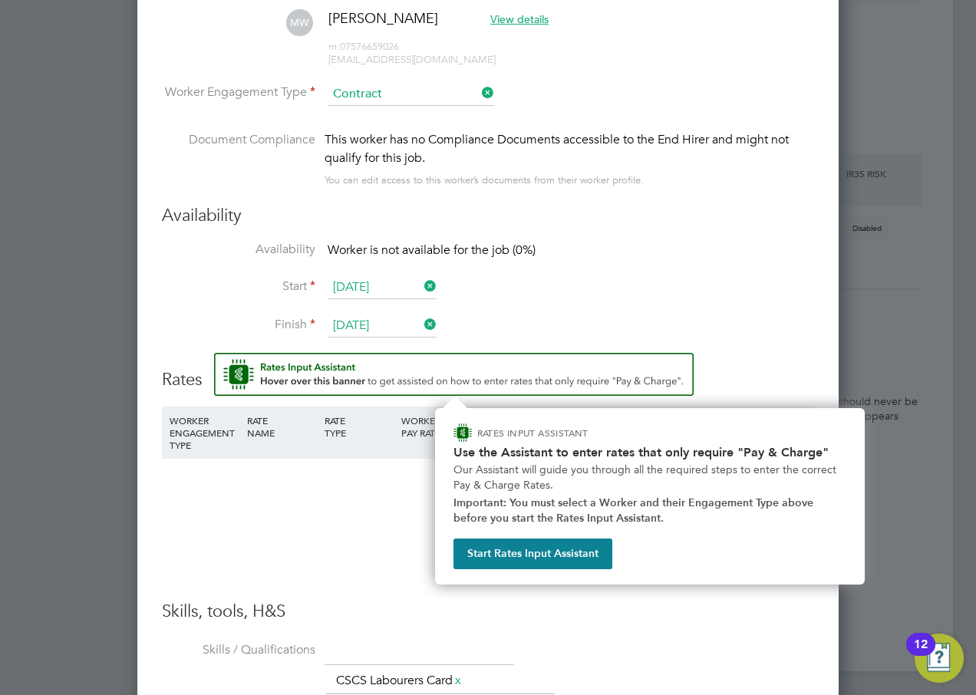
scroll to position [1343, 0]
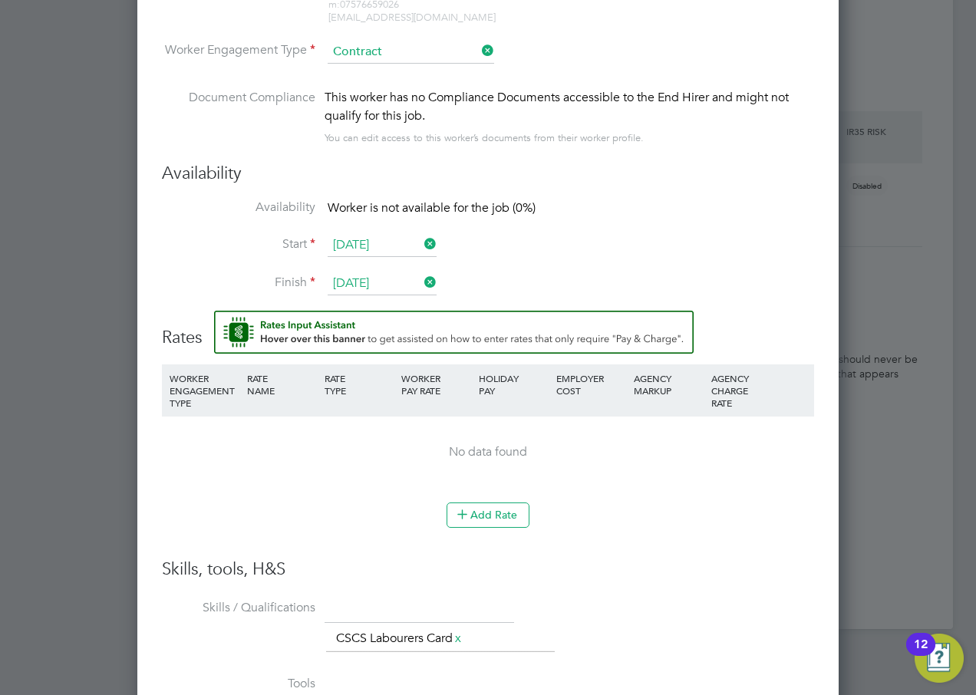
click at [373, 242] on input "[DATE]" at bounding box center [382, 245] width 109 height 23
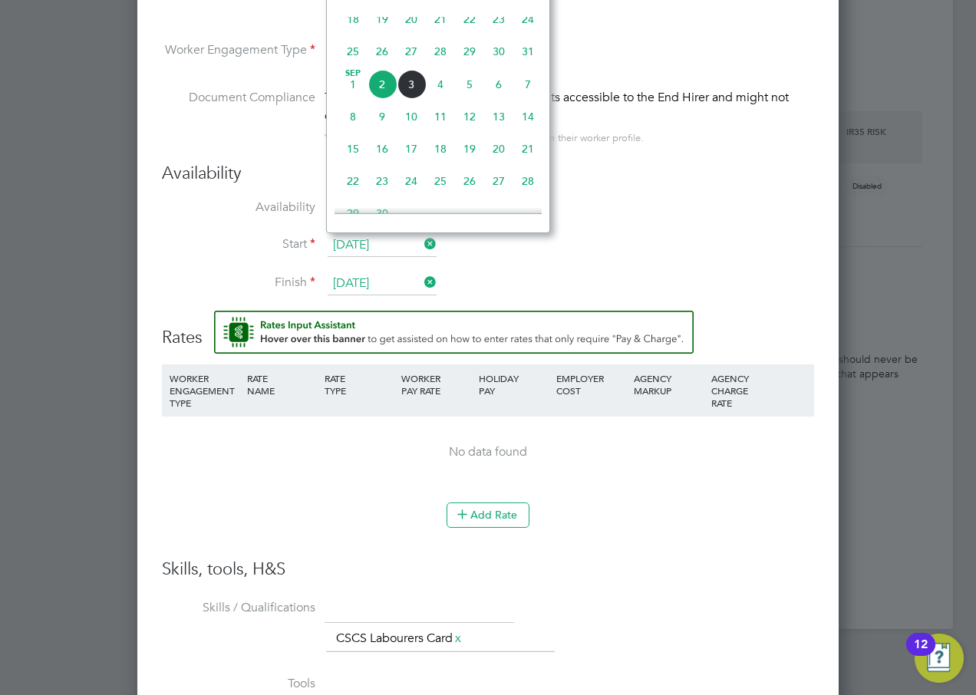
click at [443, 93] on span "4" at bounding box center [440, 84] width 29 height 29
type input "[DATE]"
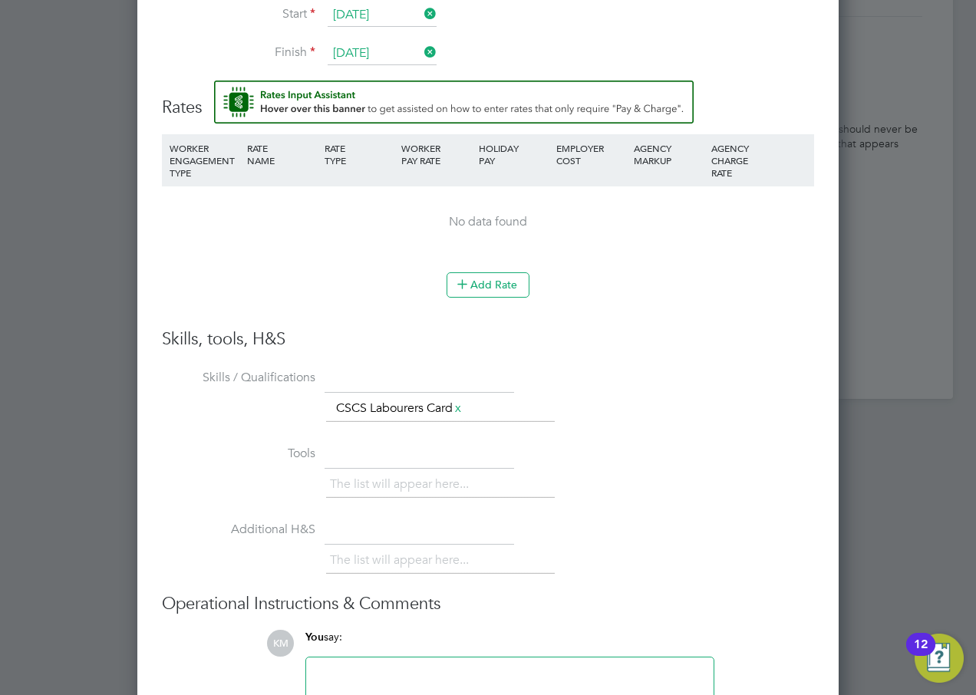
scroll to position [1497, 0]
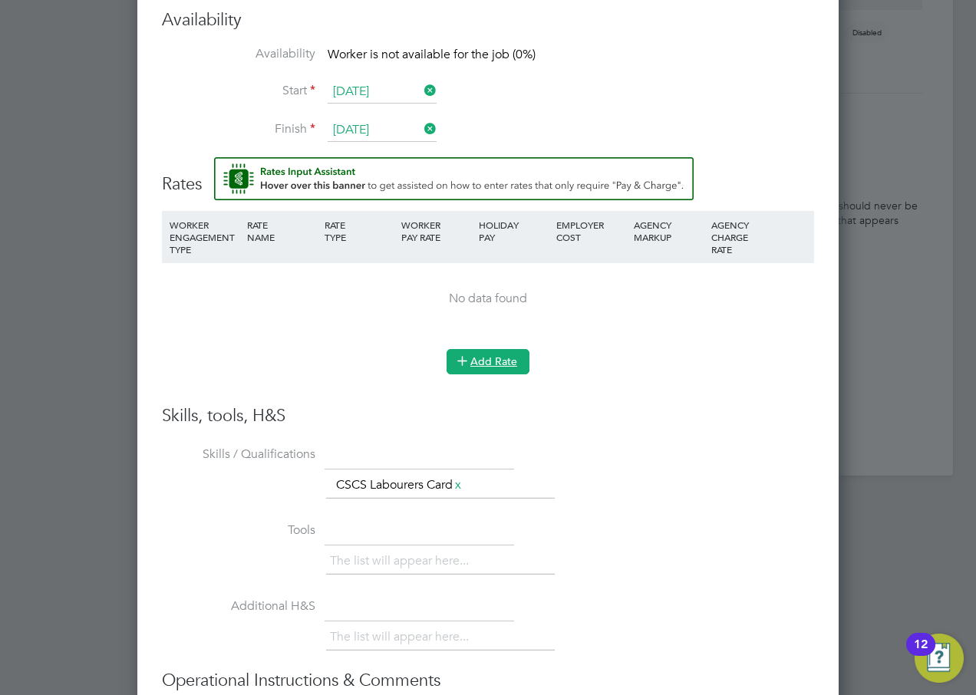
click at [490, 353] on button "Add Rate" at bounding box center [487, 361] width 83 height 25
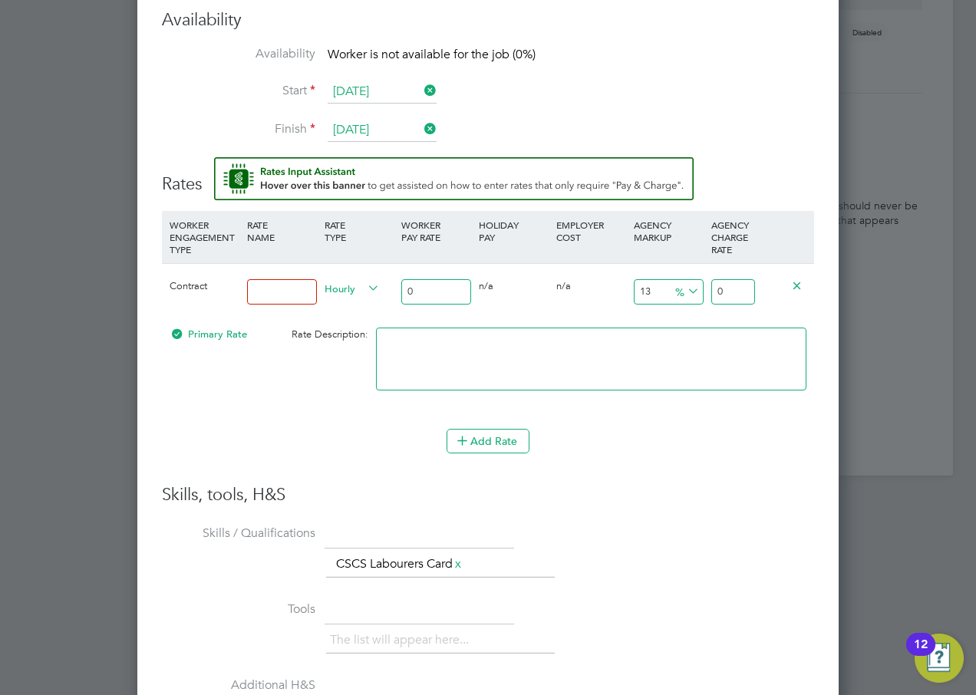
click at [296, 293] on input at bounding box center [282, 291] width 70 height 25
type input "Basic"
drag, startPoint x: 427, startPoint y: 292, endPoint x: 338, endPoint y: 291, distance: 89.0
click at [338, 291] on div "Contract Basic Hourly 0 0 n/a 0 n/a 13 0 % 0" at bounding box center [488, 291] width 652 height 57
type input "1"
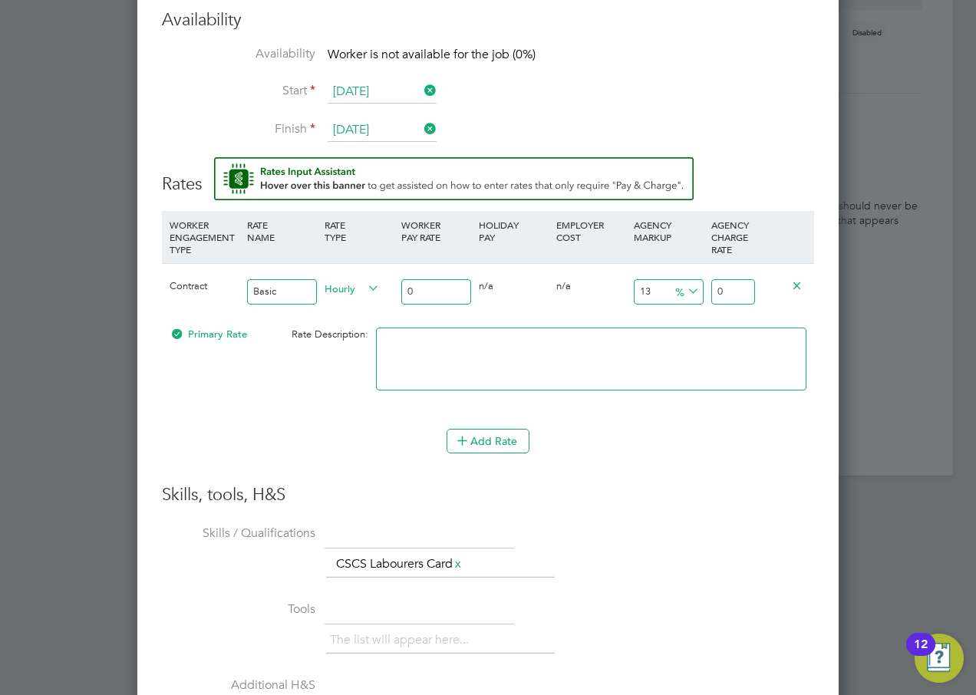
type input "1.13"
type input "14"
type input "15.82"
type input "14.1"
type input "15.933"
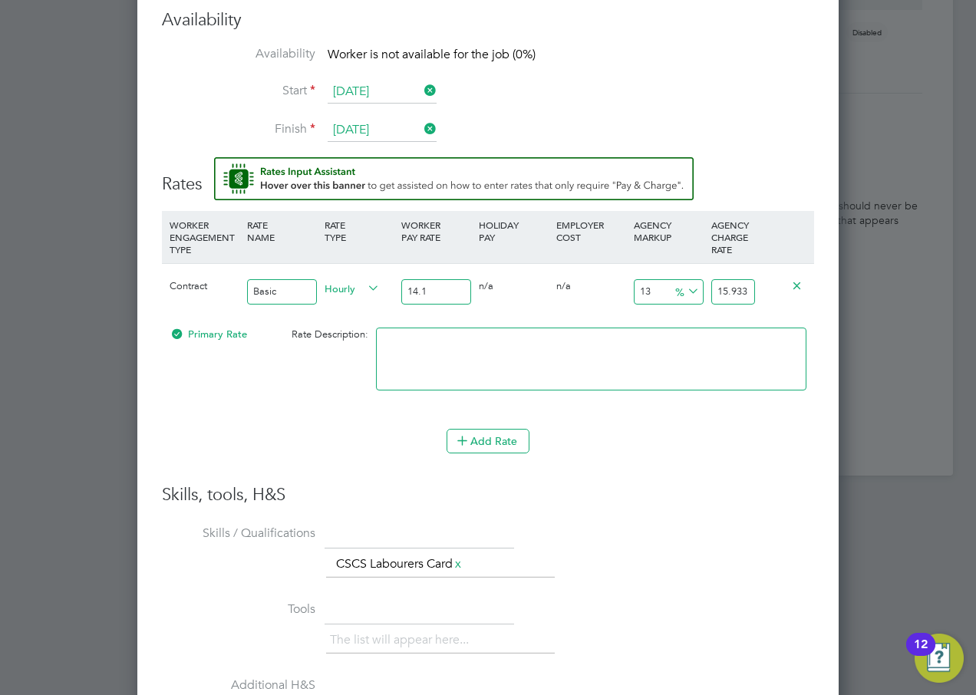
type input "14.12"
type input "15.9556"
type input "14.12"
drag, startPoint x: 716, startPoint y: 289, endPoint x: 762, endPoint y: 286, distance: 46.9
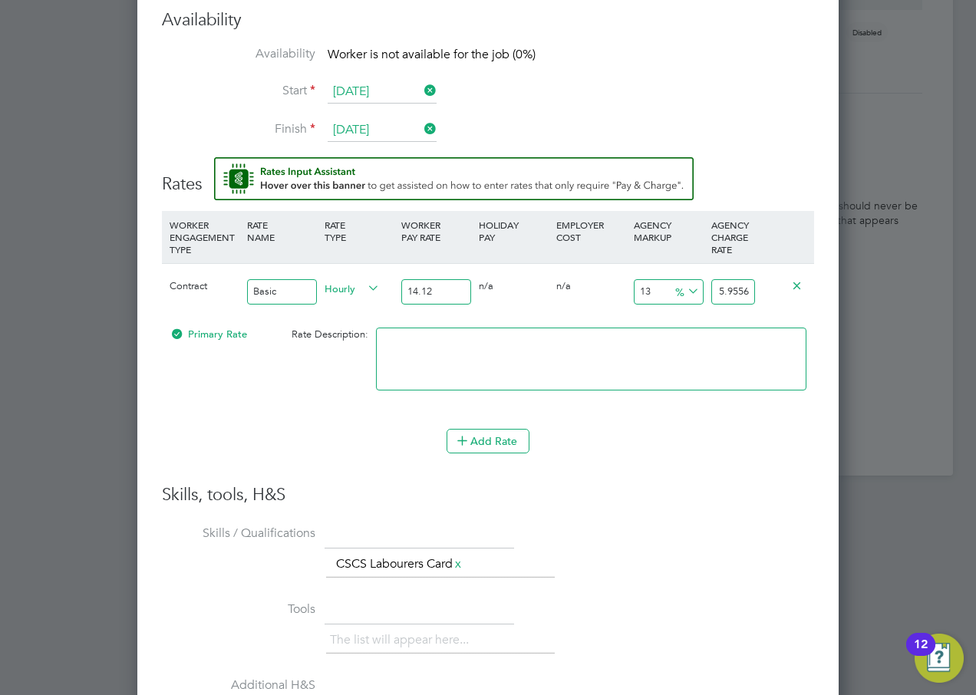
click at [762, 286] on div "Contract Basic Hourly 14.12 0 n/a 0 n/a 13 1.8356 % 15.9556" at bounding box center [488, 291] width 652 height 57
type input "15.9556"
drag, startPoint x: 716, startPoint y: 290, endPoint x: 767, endPoint y: 287, distance: 51.5
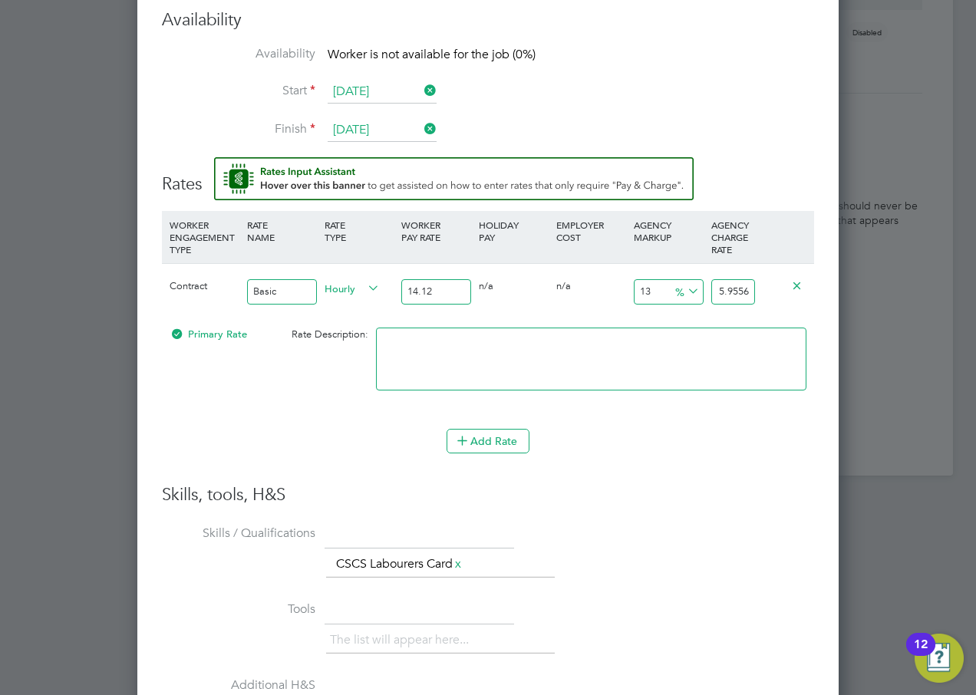
click at [767, 287] on div "Contract Basic Hourly 14.12 0 n/a 0 n/a 13 1.8356 % 15.9556" at bounding box center [488, 291] width 652 height 57
type input "-92.91784702549575"
type input "1"
type input "34.56090651558074"
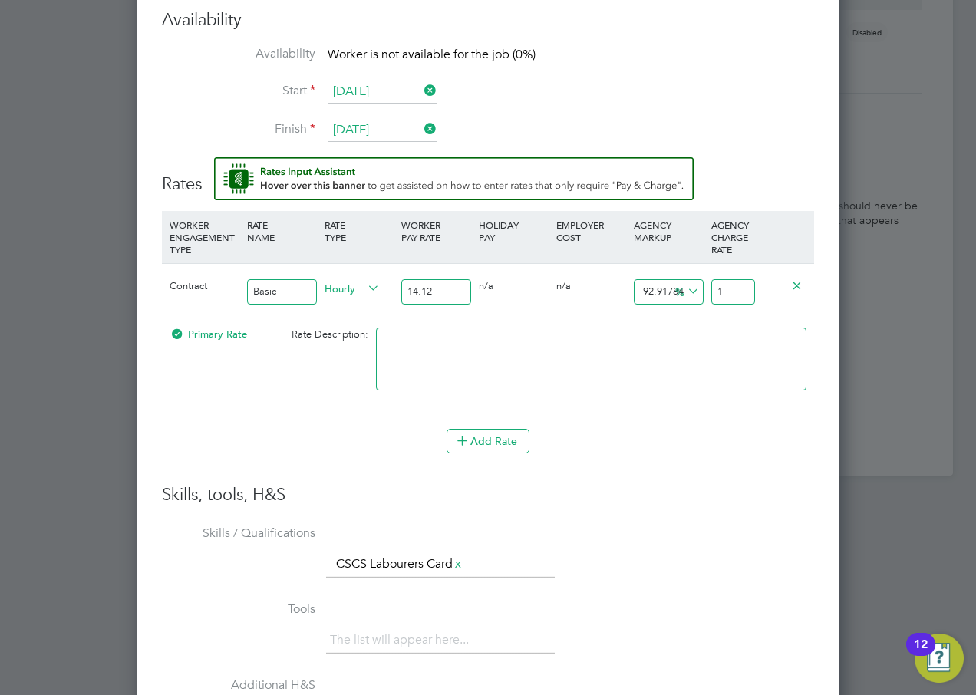
type input "19"
type input "35.26912181303116"
type input "19.16"
type input "35.69405099150141"
type input "19.16"
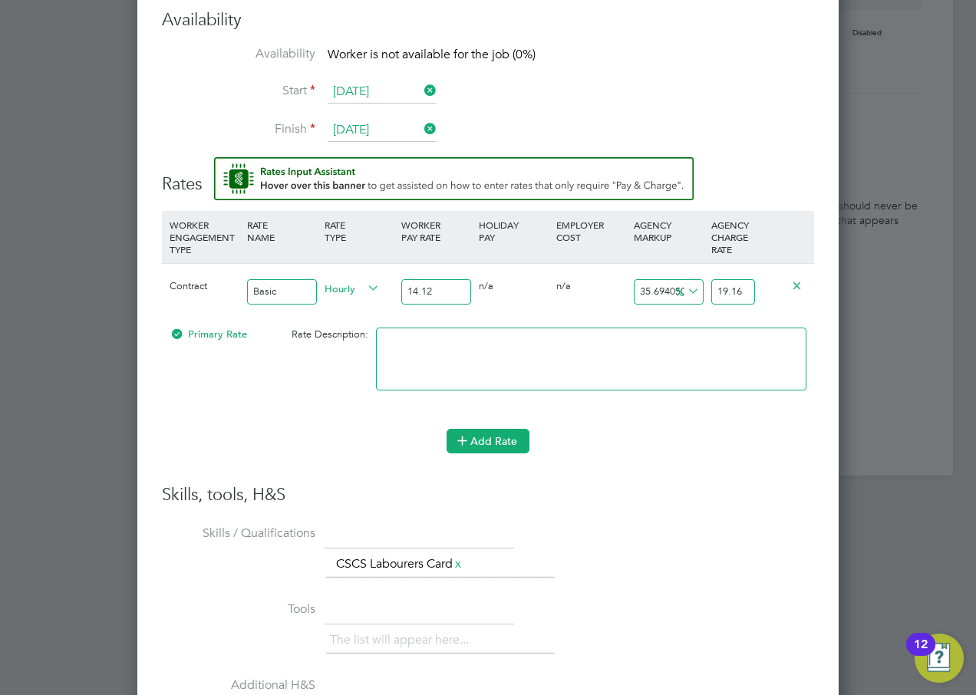
click at [486, 441] on button "Add Rate" at bounding box center [487, 441] width 83 height 25
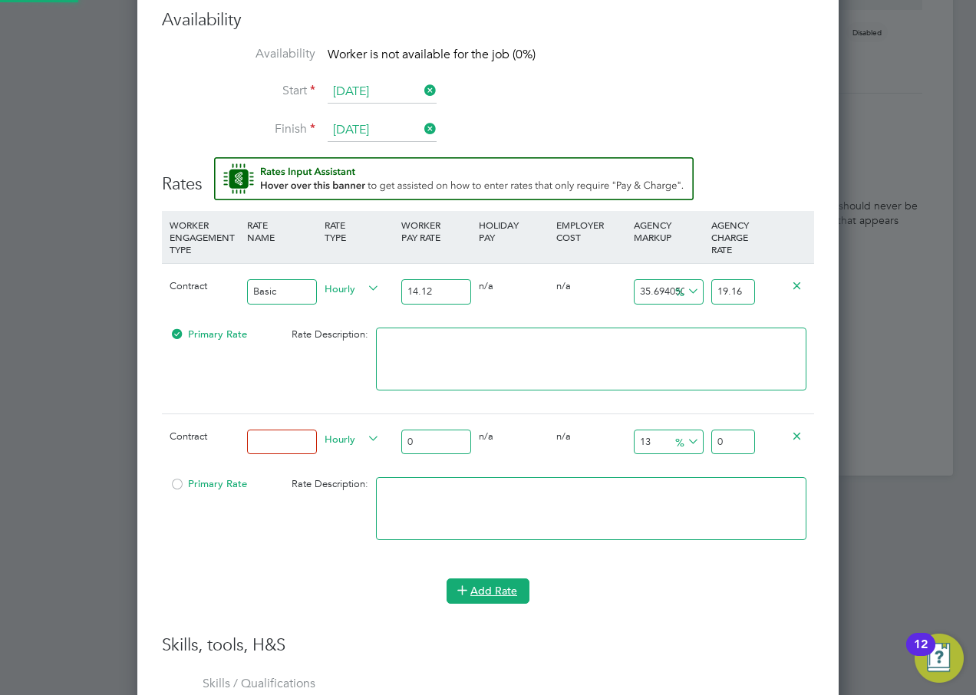
scroll to position [1586, 702]
click at [298, 437] on input at bounding box center [282, 442] width 70 height 25
type input "Overtime"
click at [434, 427] on div "0" at bounding box center [435, 442] width 77 height 56
click at [429, 445] on input "0" at bounding box center [436, 442] width 70 height 25
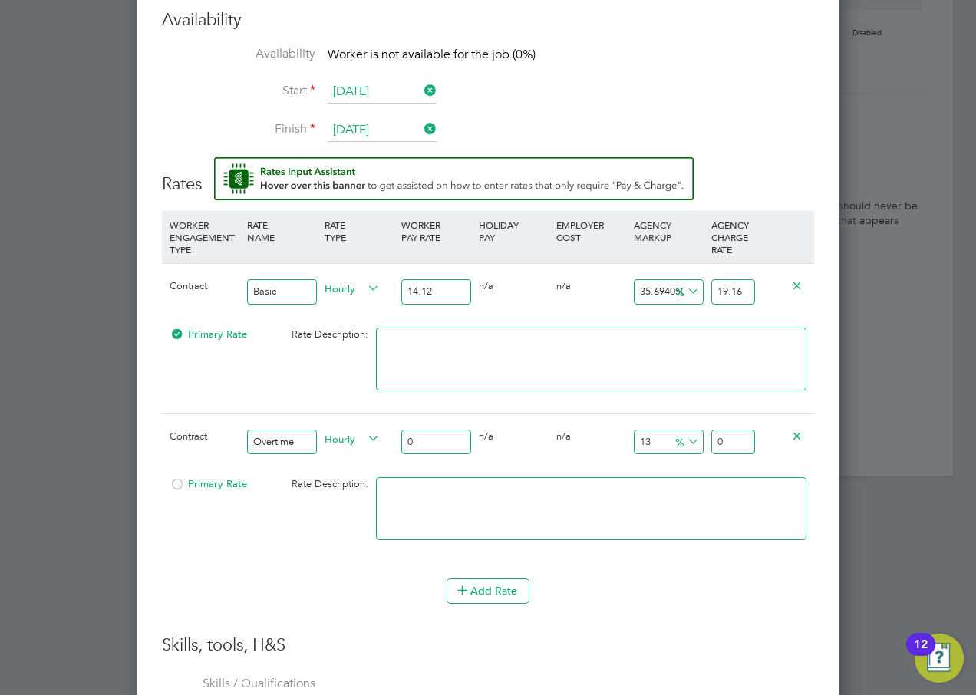
click at [384, 444] on div "Contract Overtime Hourly 0 0 n/a 0 n/a 13 0 % 0" at bounding box center [488, 441] width 652 height 57
type input "2"
type input "2.26"
type input "21"
type input "23.73"
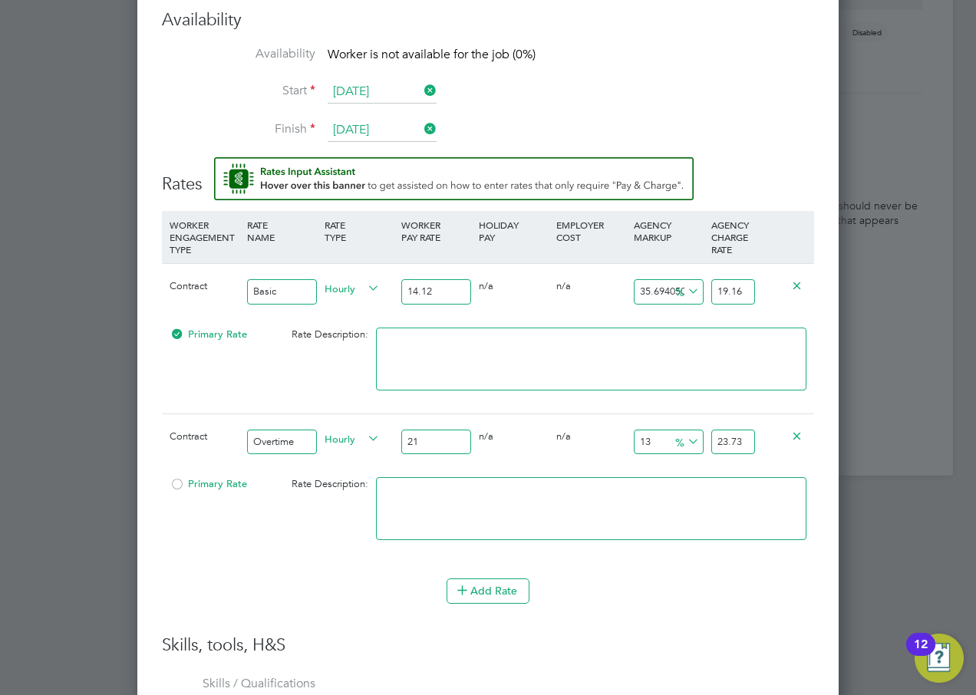
type input "21.1"
type input "23.843"
type input "21.18"
type input "23.9334"
type input "21.18"
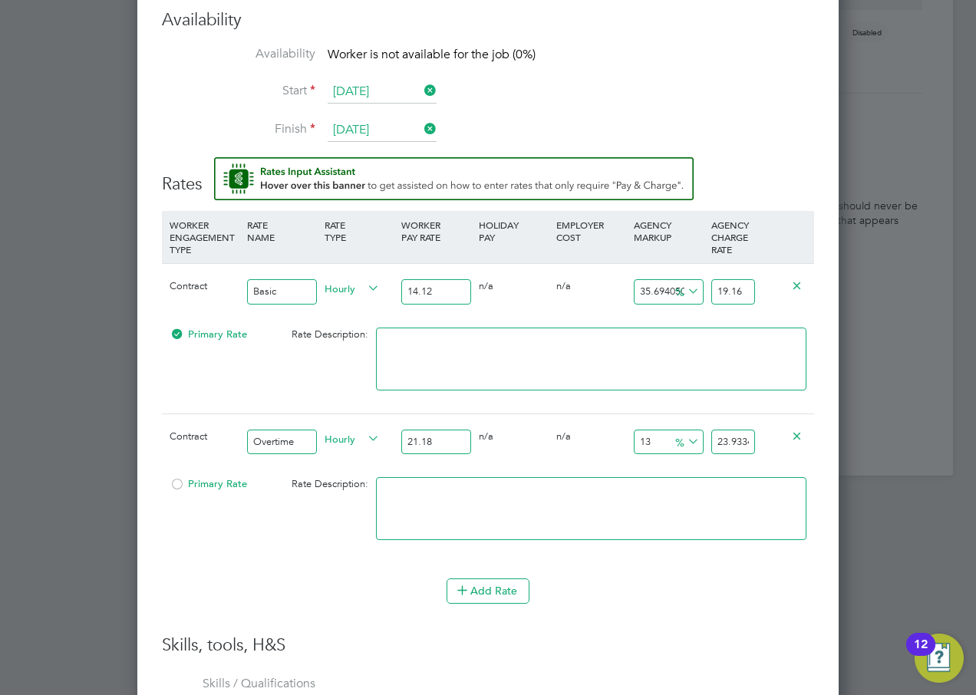
scroll to position [0, 5]
drag, startPoint x: 716, startPoint y: 438, endPoint x: 787, endPoint y: 436, distance: 71.4
click at [787, 436] on div "Contract Overtime Hourly 21.18 0 n/a 0 n/a 13 2.7534 % 23.9334" at bounding box center [488, 441] width 652 height 57
type input "-90.55712936732766"
type input "2"
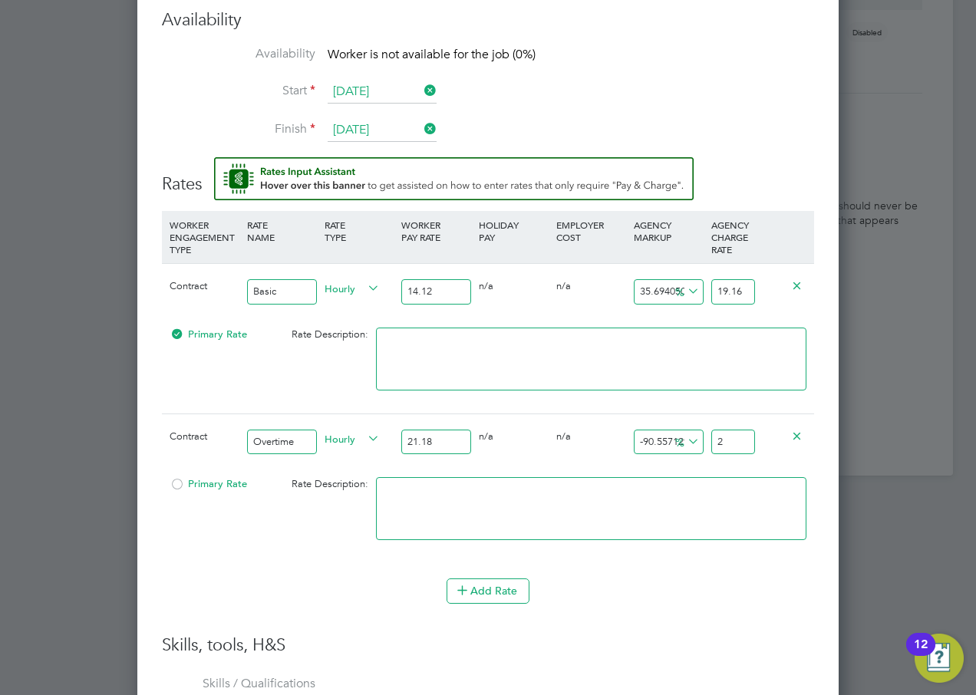
scroll to position [0, 0]
type input "27.478753541076486"
type input "27"
type input "29.367327667610954"
type input "27.4"
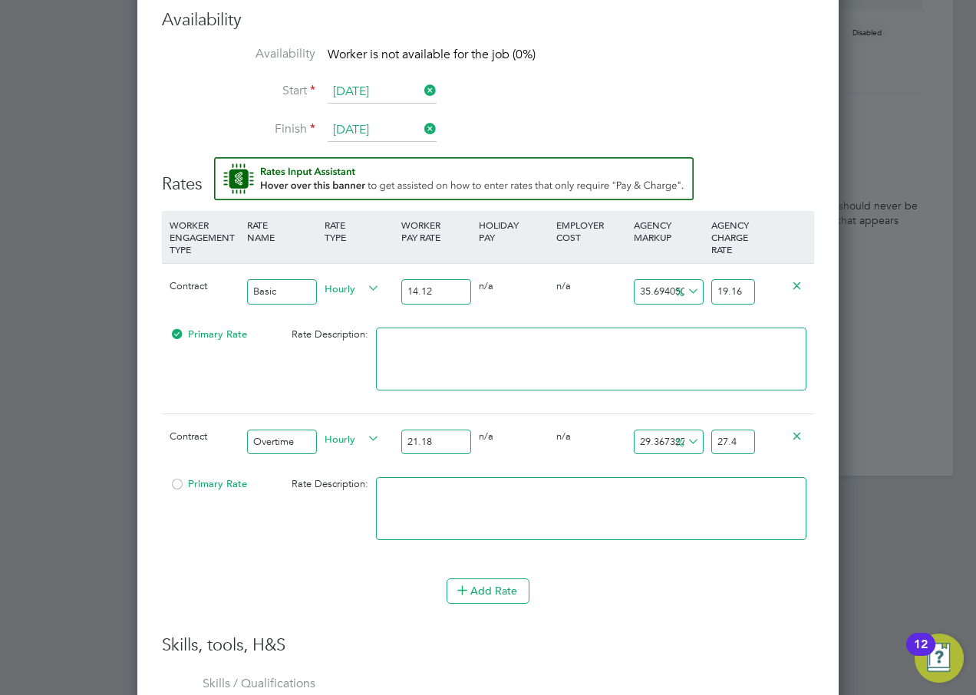
type input "29.5561850802644"
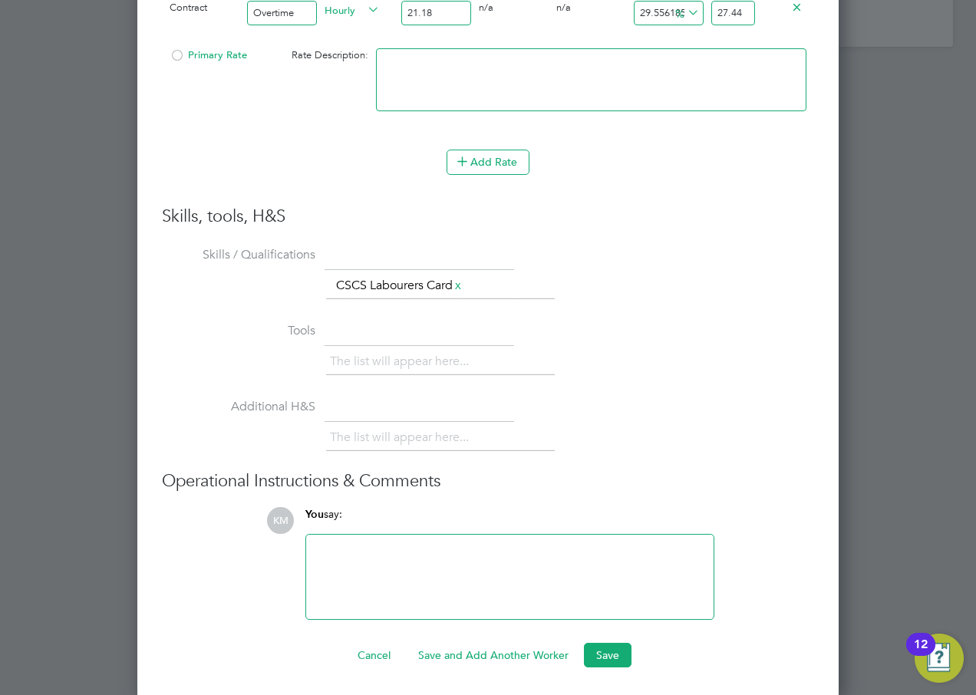
scroll to position [1928, 0]
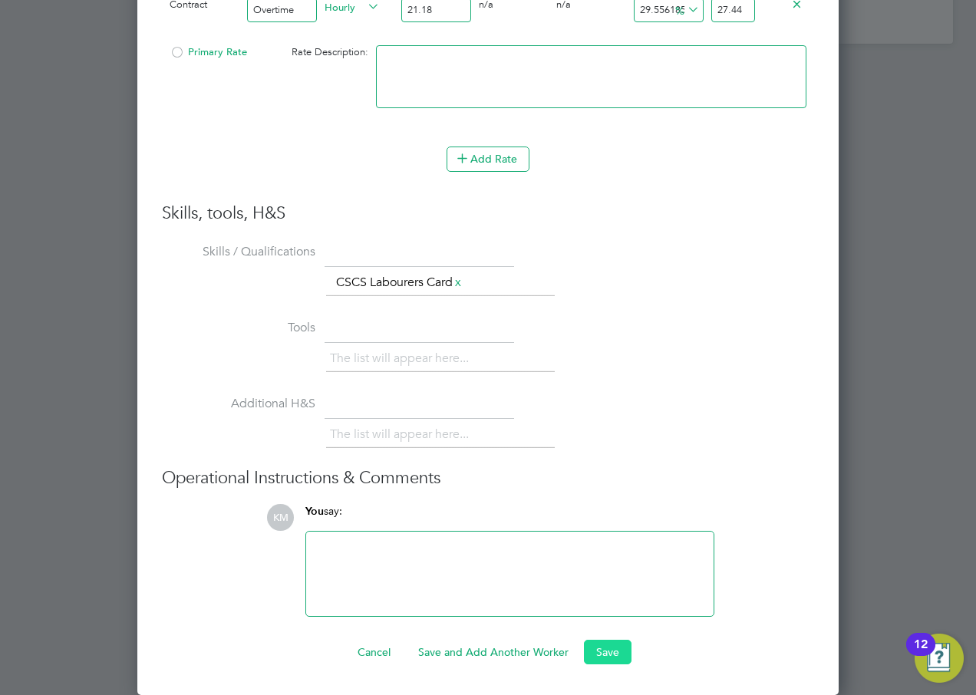
type input "27.44"
click at [603, 653] on button "Save" at bounding box center [608, 652] width 48 height 25
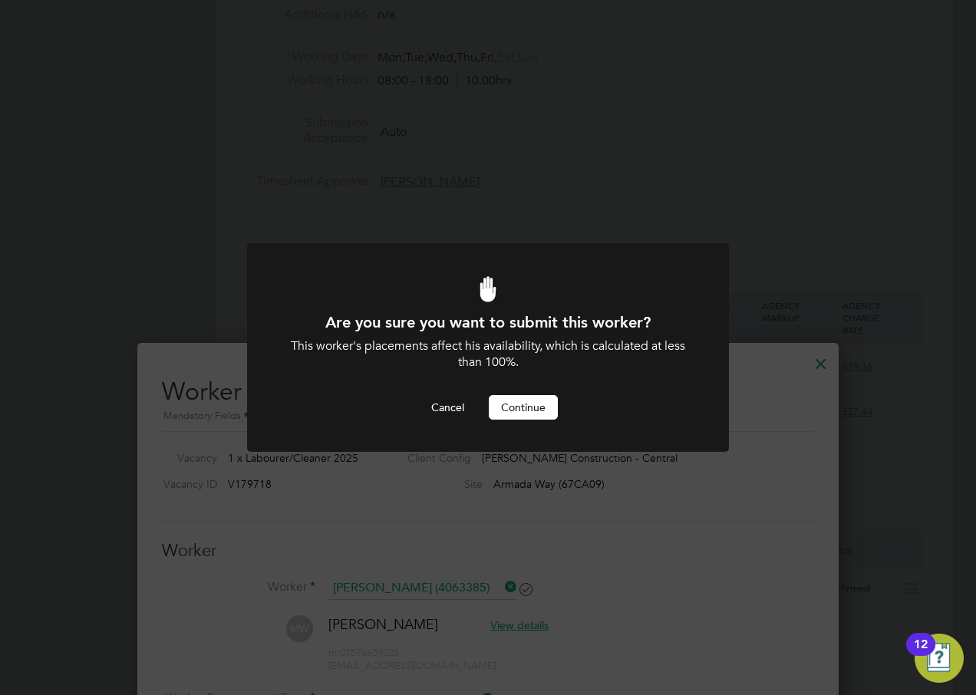
click at [509, 410] on button "Continue" at bounding box center [523, 407] width 69 height 25
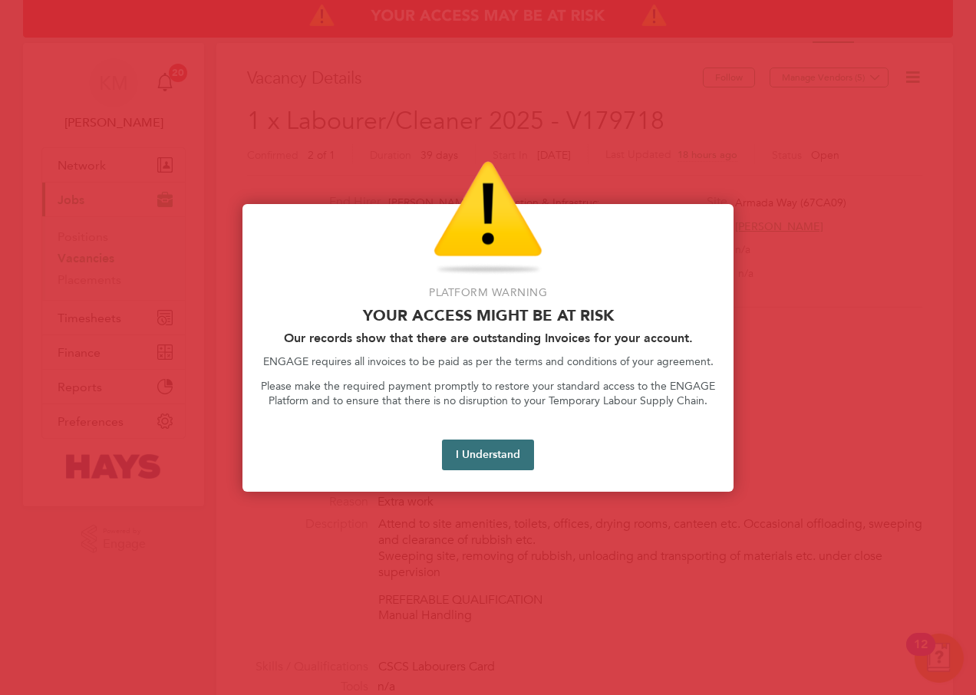
click at [496, 441] on button "I Understand" at bounding box center [488, 455] width 92 height 31
click at [466, 462] on button "I Understand" at bounding box center [488, 455] width 92 height 31
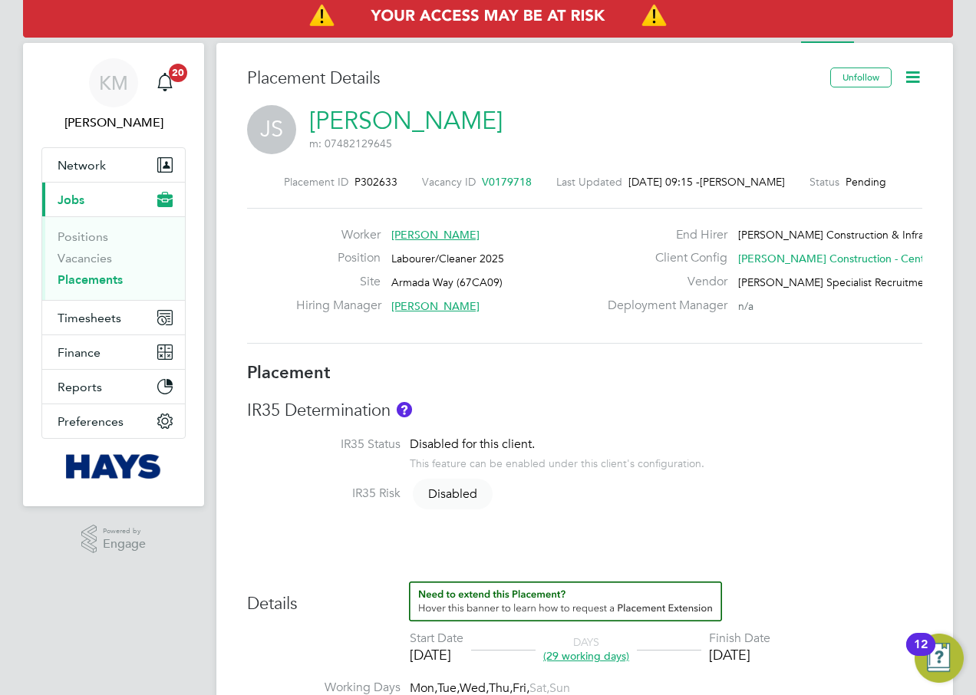
click at [914, 78] on icon at bounding box center [912, 77] width 19 height 19
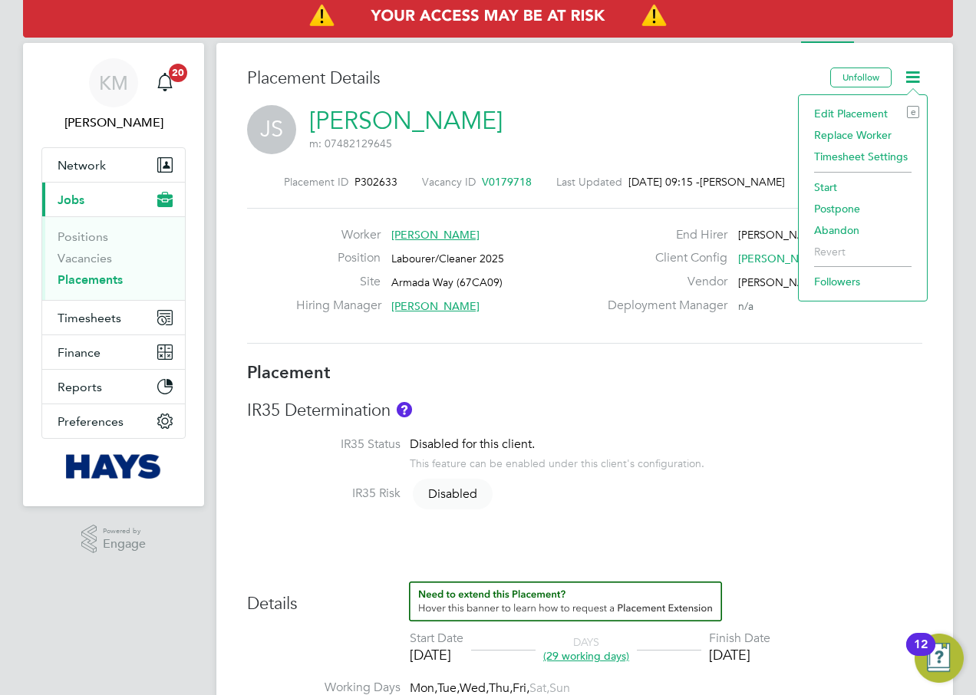
click at [830, 182] on li "Start" at bounding box center [862, 186] width 113 height 21
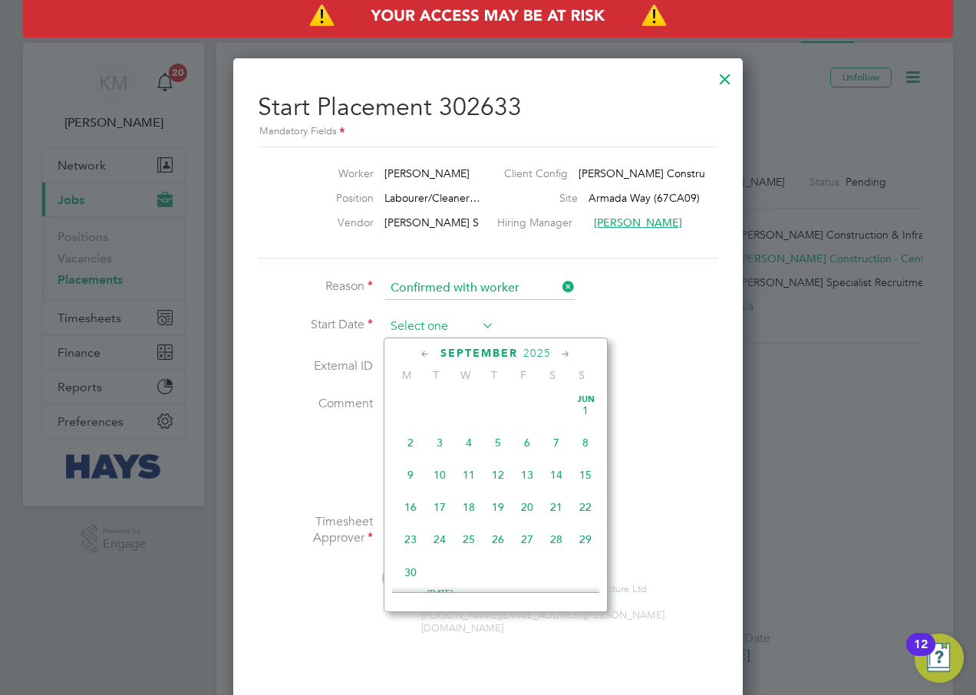
scroll to position [465, 0]
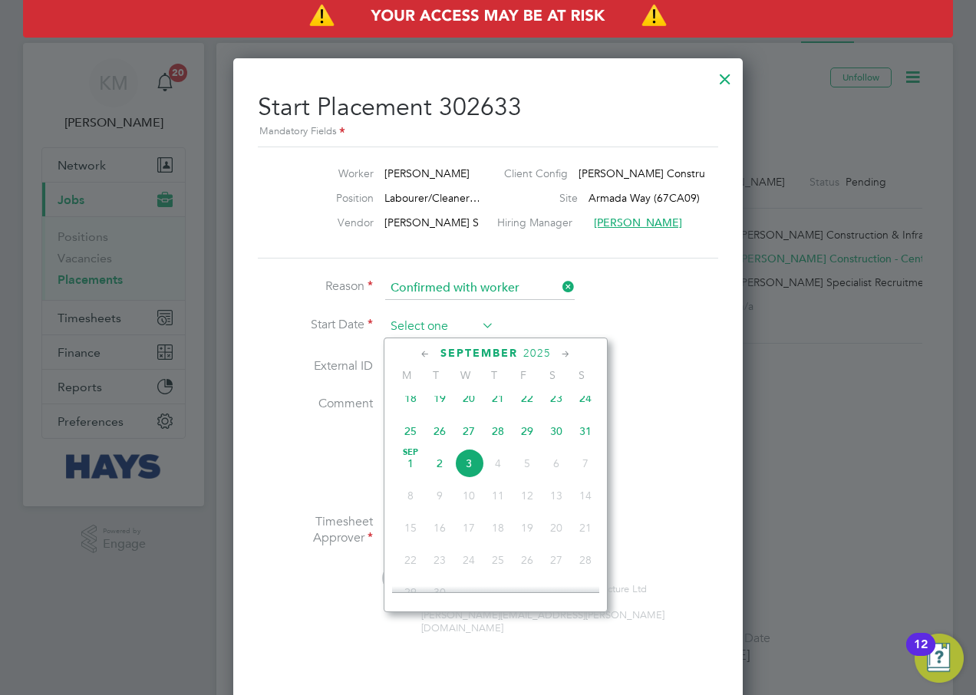
click at [408, 329] on input at bounding box center [439, 326] width 109 height 23
click at [437, 476] on span "2" at bounding box center [439, 463] width 29 height 29
type input "[DATE]"
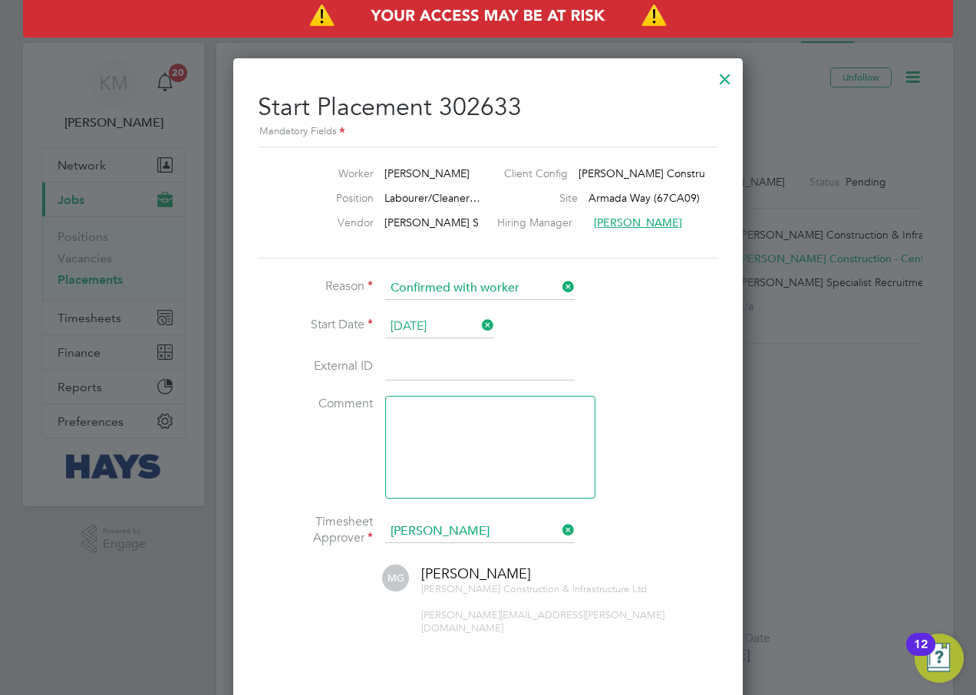
click at [428, 367] on input at bounding box center [479, 368] width 189 height 28
click at [397, 366] on input at bounding box center [479, 368] width 189 height 28
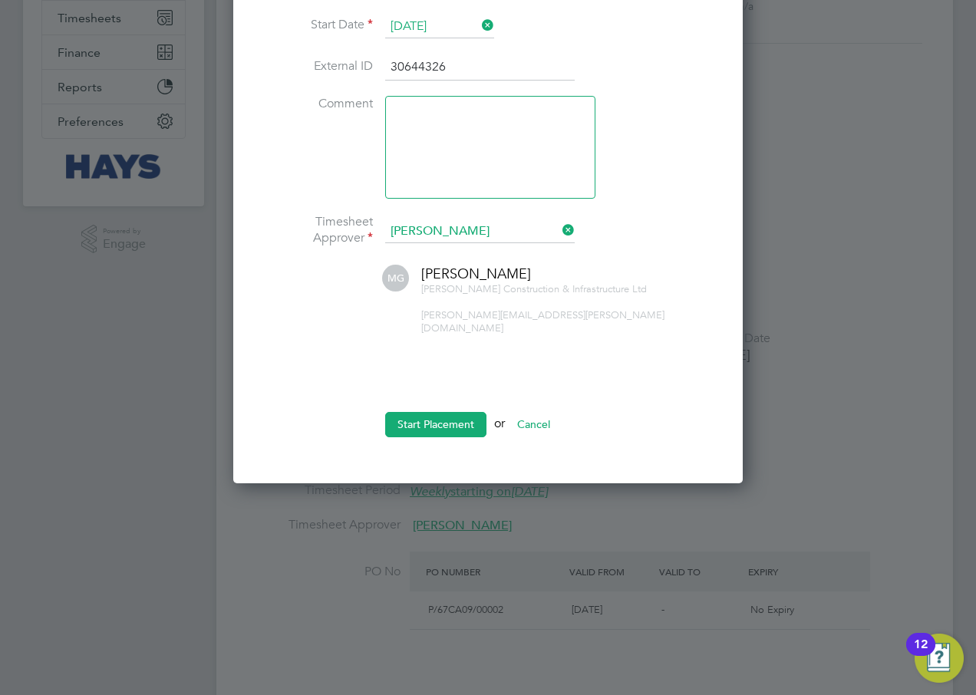
scroll to position [307, 0]
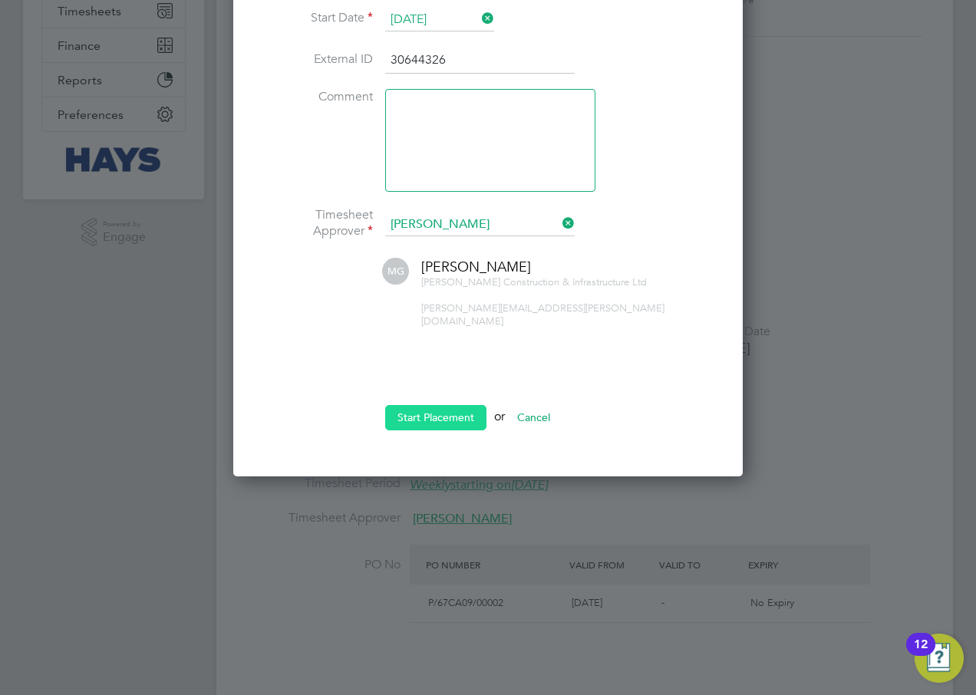
type input "30644326"
click at [439, 405] on button "Start Placement" at bounding box center [435, 417] width 101 height 25
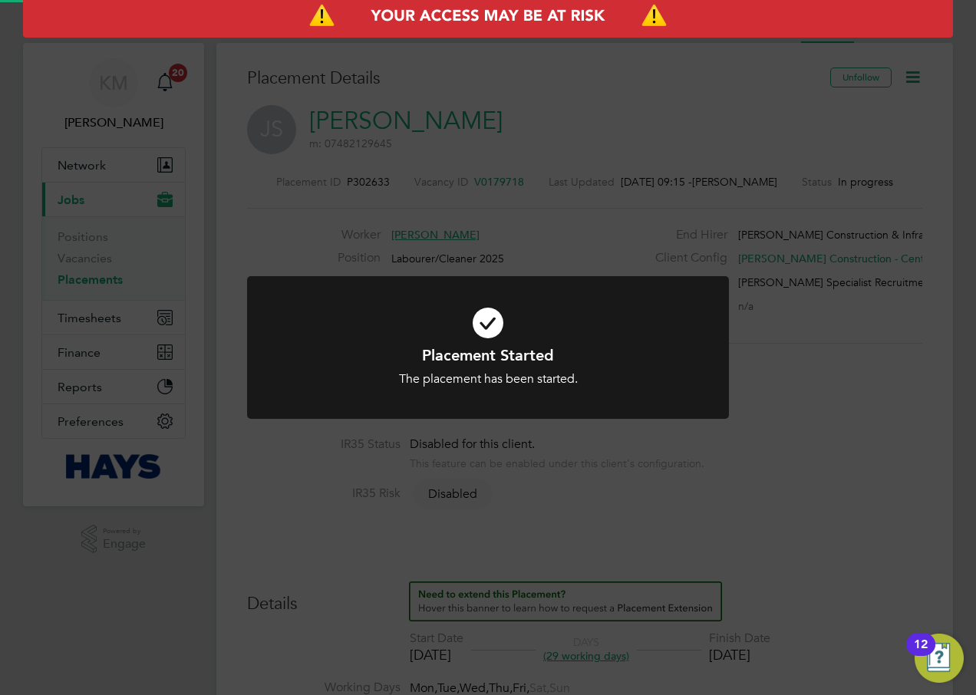
scroll to position [45, 107]
click at [687, 496] on div "Placement Started The placement has been started. Cancel Okay" at bounding box center [488, 347] width 976 height 695
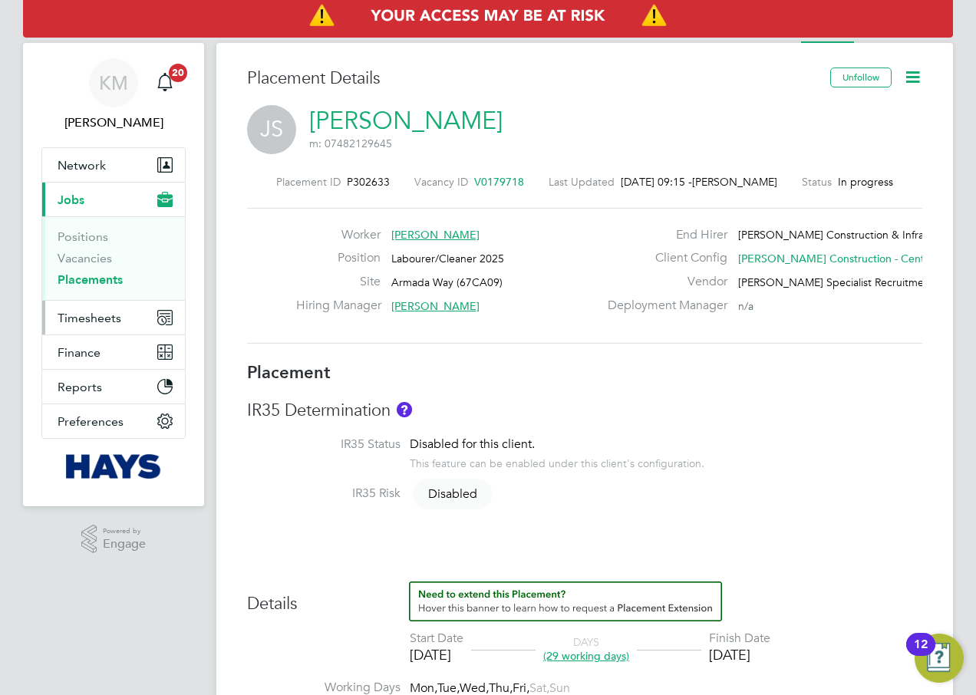
click at [103, 314] on span "Timesheets" at bounding box center [90, 318] width 64 height 15
click at [104, 314] on span "Timesheets" at bounding box center [90, 318] width 64 height 15
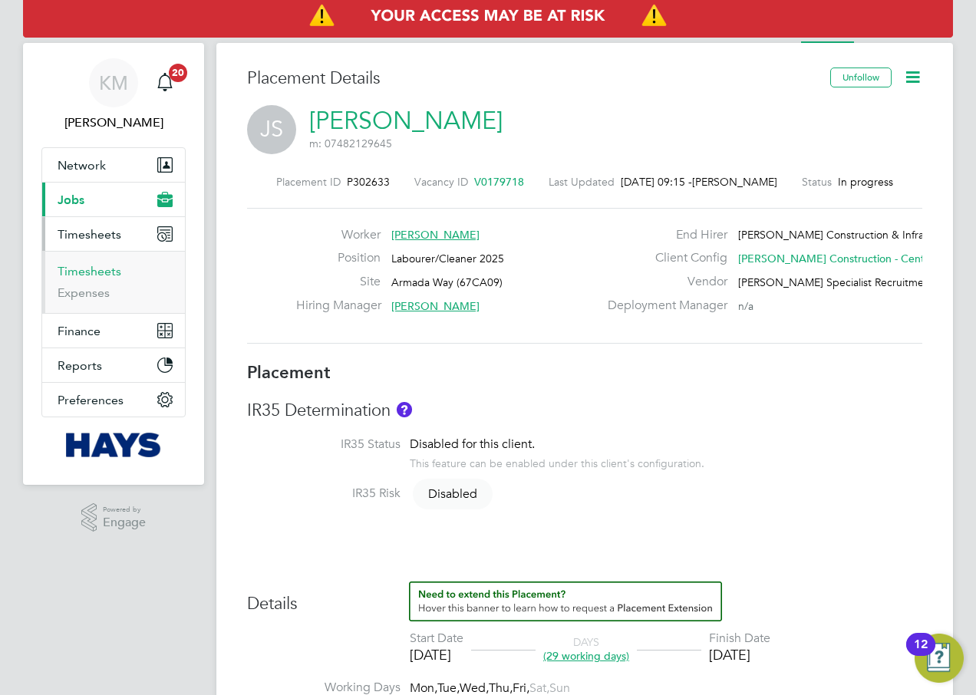
click at [90, 267] on link "Timesheets" at bounding box center [90, 271] width 64 height 15
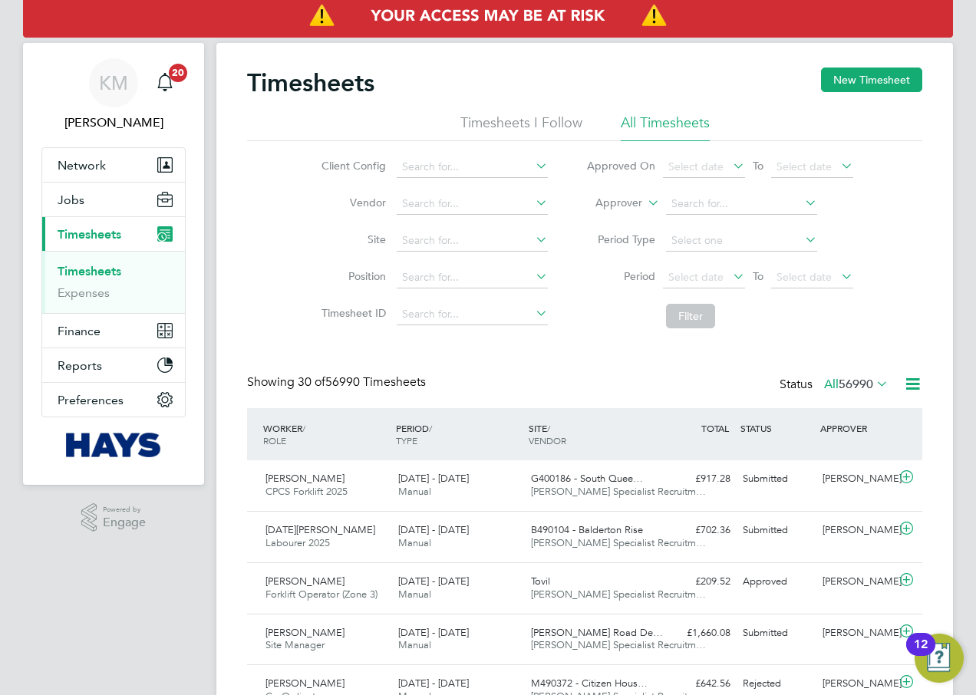
scroll to position [8, 8]
click at [868, 83] on button "New Timesheet" at bounding box center [871, 80] width 101 height 25
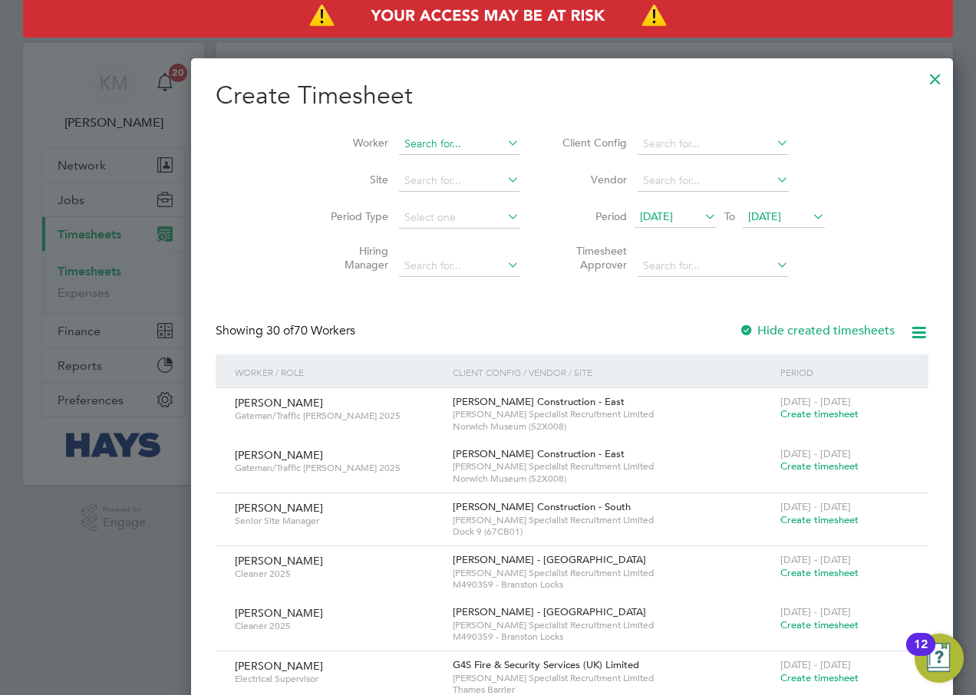
click at [399, 147] on input at bounding box center [459, 143] width 120 height 21
click at [420, 160] on b "Sca" at bounding box center [429, 164] width 18 height 13
type input "[PERSON_NAME]"
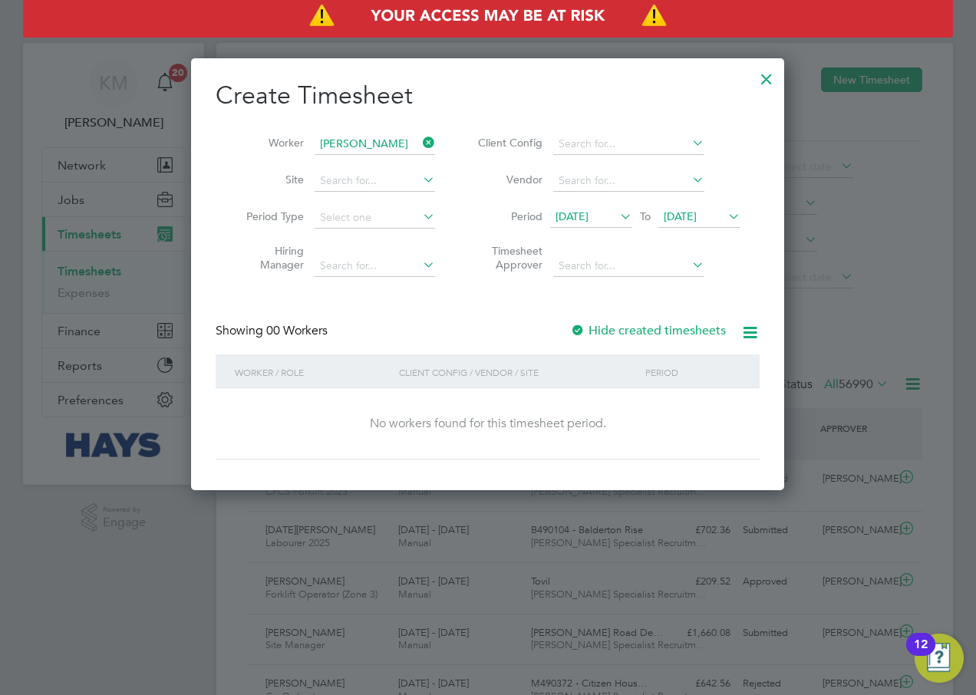
click at [696, 216] on span "27 Aug 2025" at bounding box center [680, 216] width 33 height 14
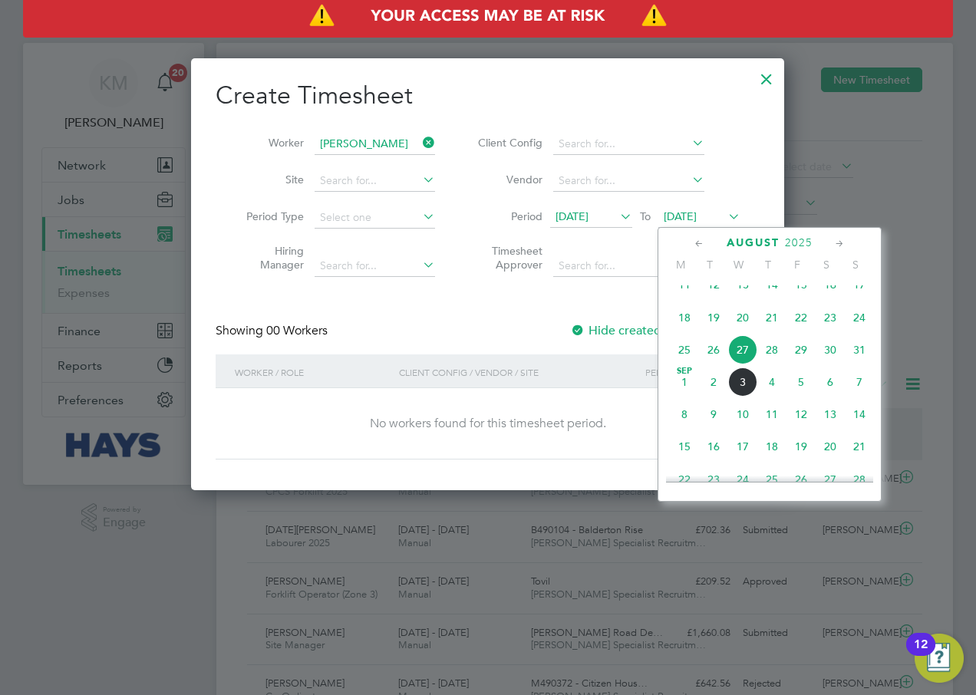
click at [829, 397] on span "6" at bounding box center [829, 381] width 29 height 29
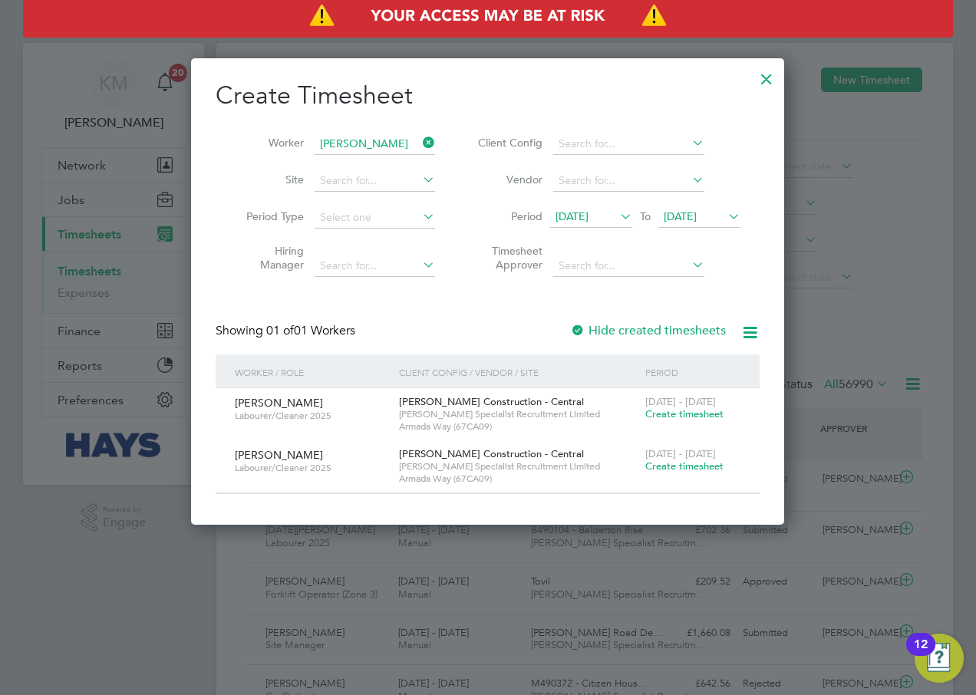
click at [691, 413] on span "Create timesheet" at bounding box center [684, 413] width 78 height 13
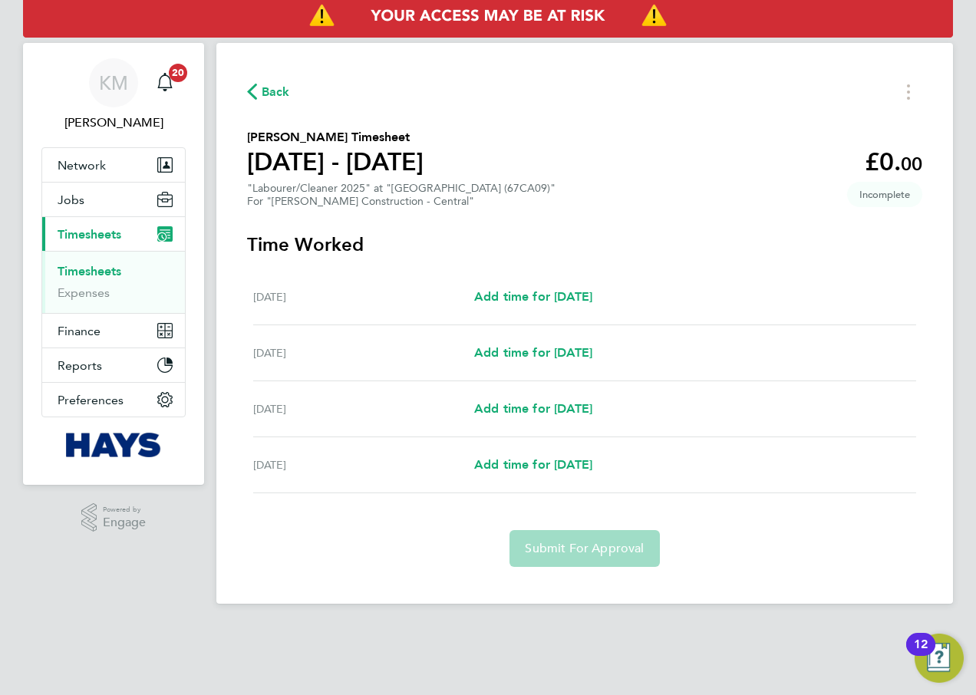
click at [285, 92] on span "Back" at bounding box center [276, 92] width 28 height 18
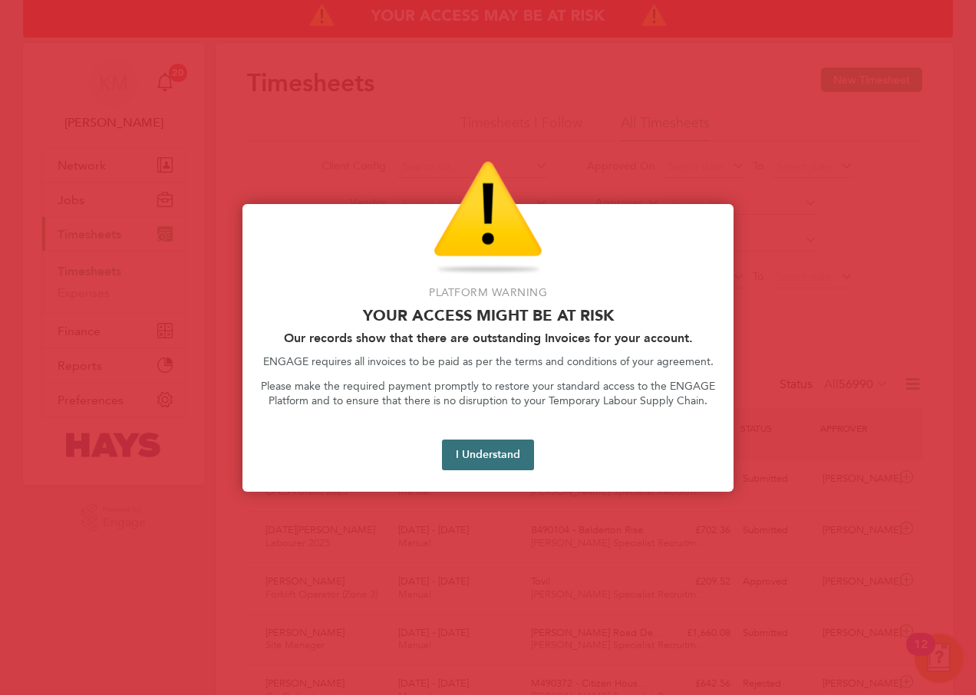
click at [498, 455] on button "I Understand" at bounding box center [488, 455] width 92 height 31
click at [467, 459] on button "I Understand" at bounding box center [488, 455] width 92 height 31
